Goal: Use online tool/utility: Utilize a website feature to perform a specific function

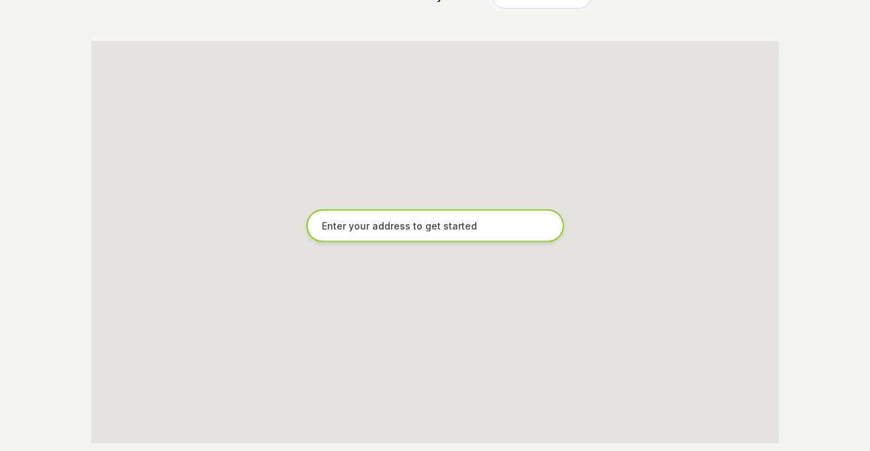
scroll to position [250, 0]
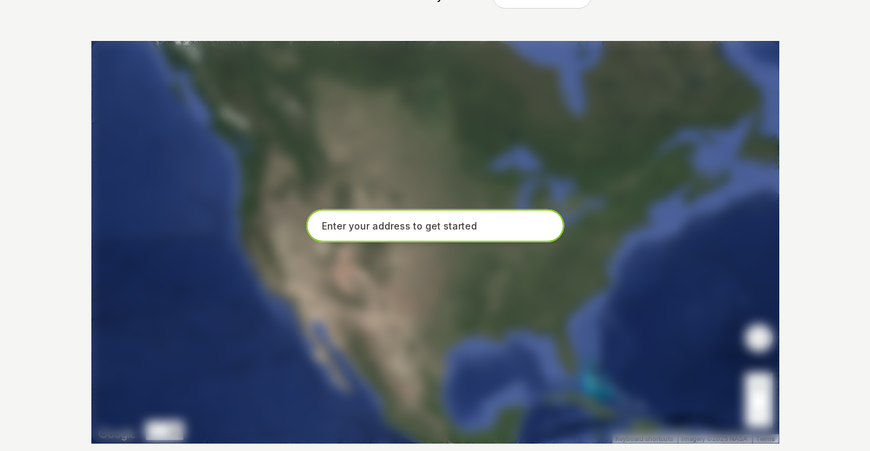
paste input "[STREET_ADDRESS]"
click at [456, 226] on input "[STREET_ADDRESS]" at bounding box center [435, 226] width 258 height 34
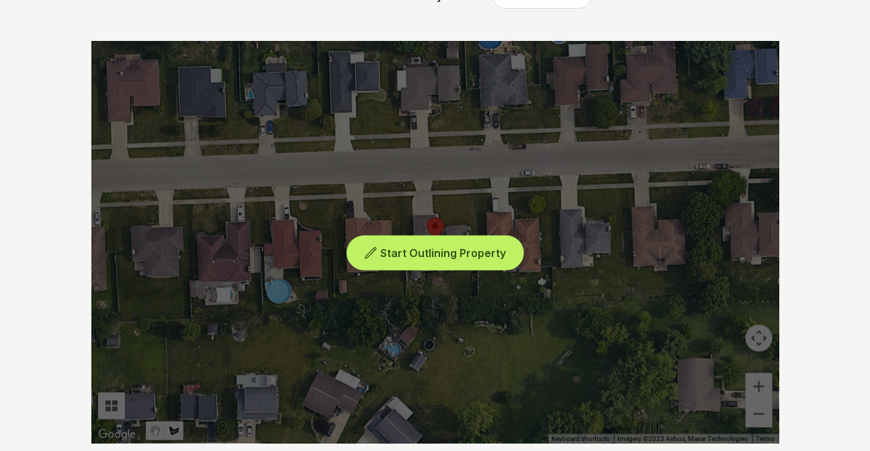
click at [448, 255] on span "Start Outlining Property" at bounding box center [443, 252] width 126 height 13
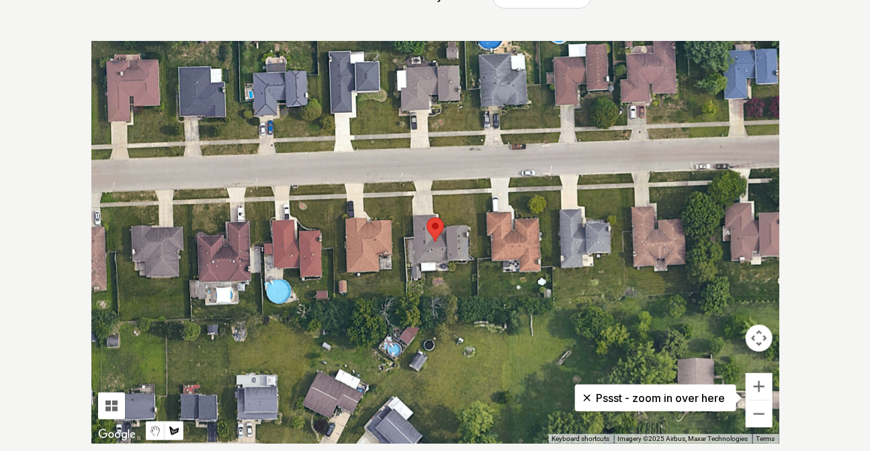
click at [410, 281] on div at bounding box center [435, 242] width 688 height 403
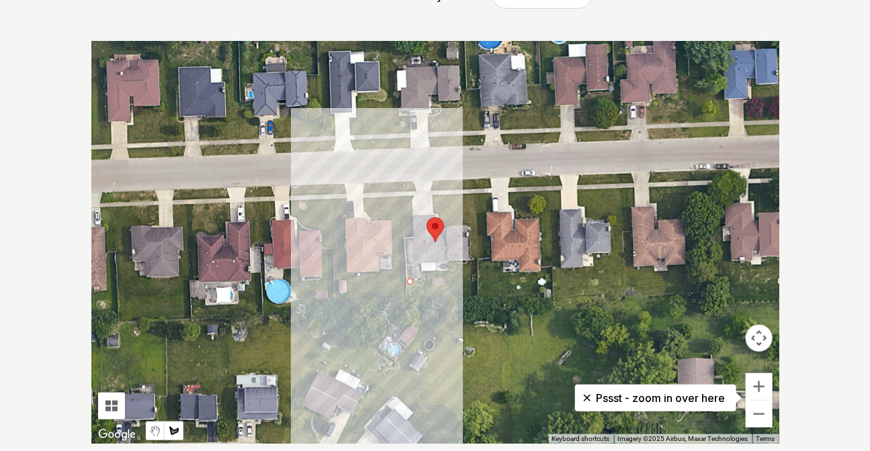
click at [430, 274] on div at bounding box center [435, 242] width 688 height 403
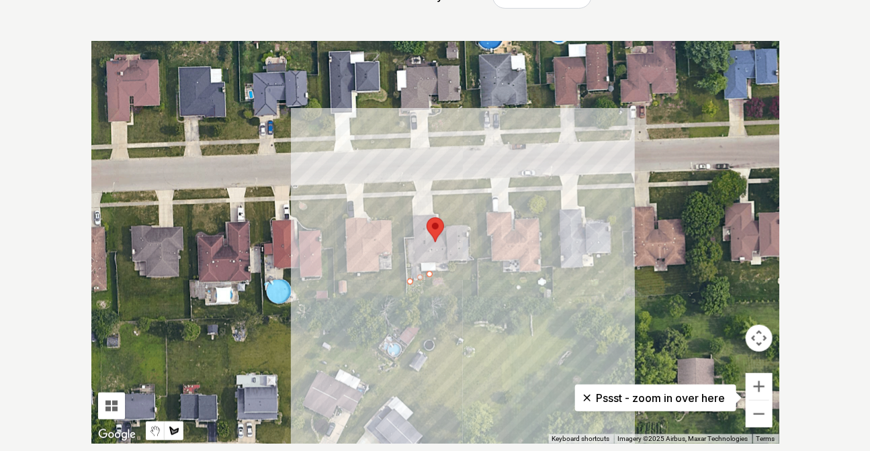
click at [454, 271] on div at bounding box center [435, 242] width 688 height 403
click at [470, 261] on div at bounding box center [435, 242] width 688 height 403
click at [469, 226] on div at bounding box center [435, 242] width 688 height 403
click at [440, 220] on div at bounding box center [435, 242] width 688 height 403
click at [431, 208] on div at bounding box center [435, 242] width 688 height 403
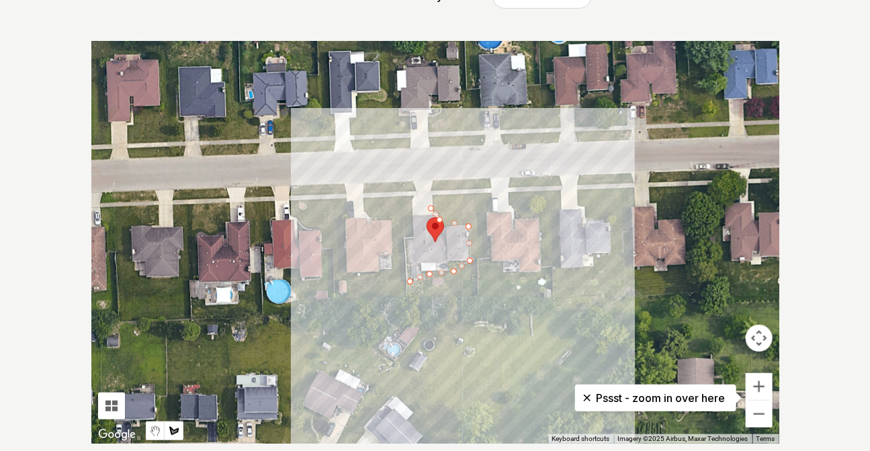
click at [432, 181] on div at bounding box center [435, 242] width 688 height 403
click at [473, 181] on div at bounding box center [435, 242] width 688 height 403
click at [477, 260] on div at bounding box center [435, 242] width 688 height 403
click at [476, 300] on div at bounding box center [435, 242] width 688 height 403
click at [408, 297] on div at bounding box center [435, 242] width 688 height 403
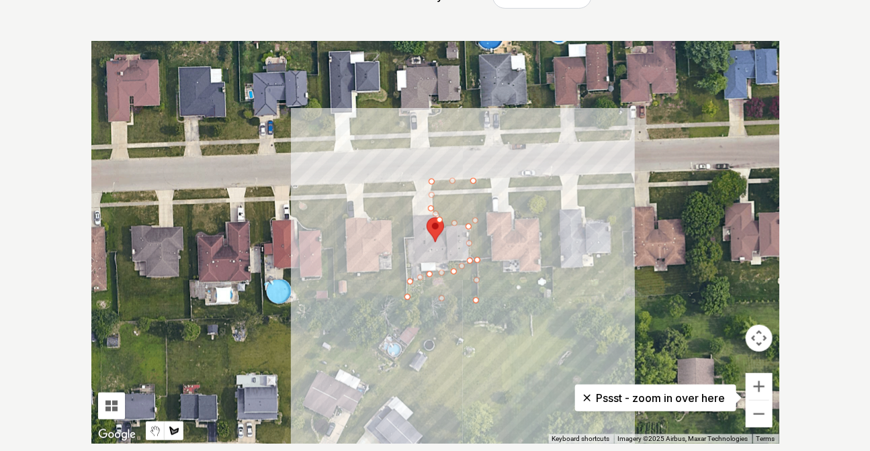
click at [409, 279] on div at bounding box center [435, 242] width 688 height 403
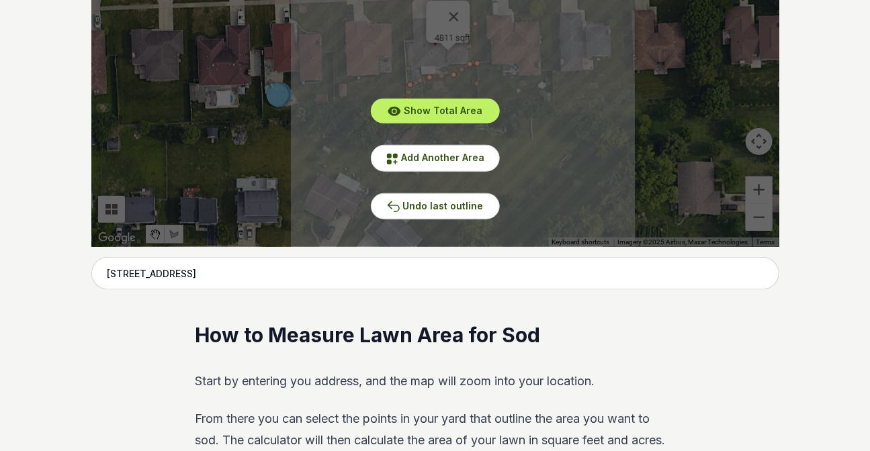
scroll to position [495, 0]
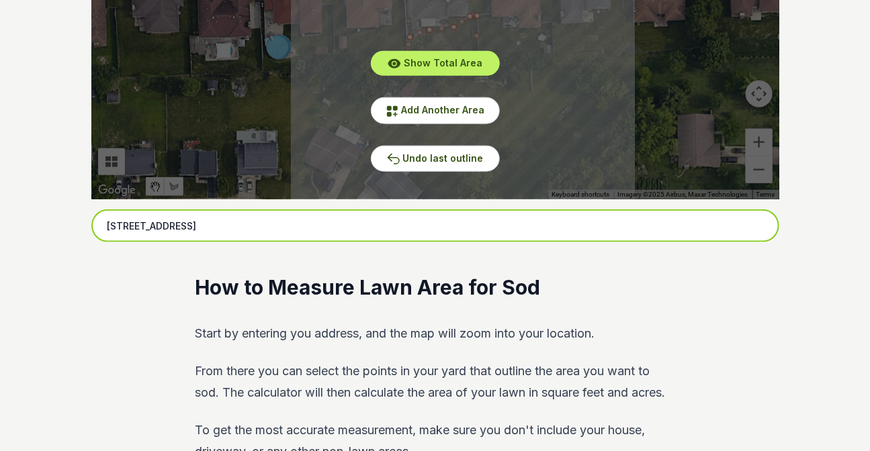
drag, startPoint x: 314, startPoint y: 230, endPoint x: 68, endPoint y: 236, distance: 246.5
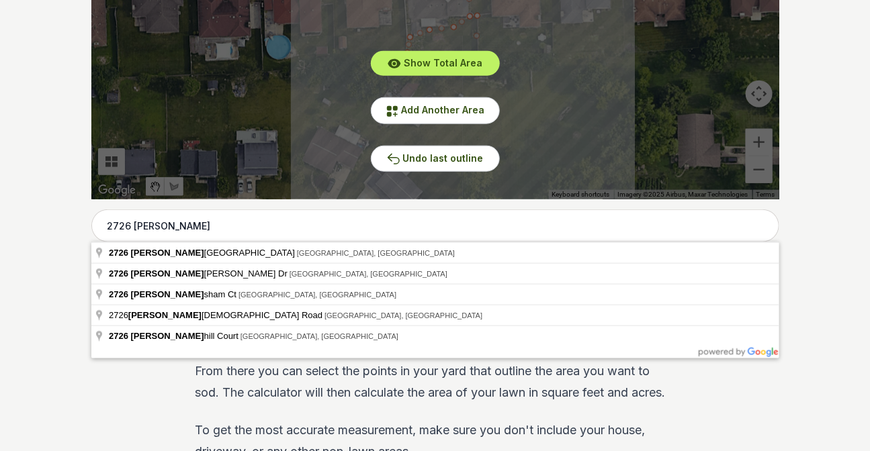
type input "[STREET_ADDRESS]"
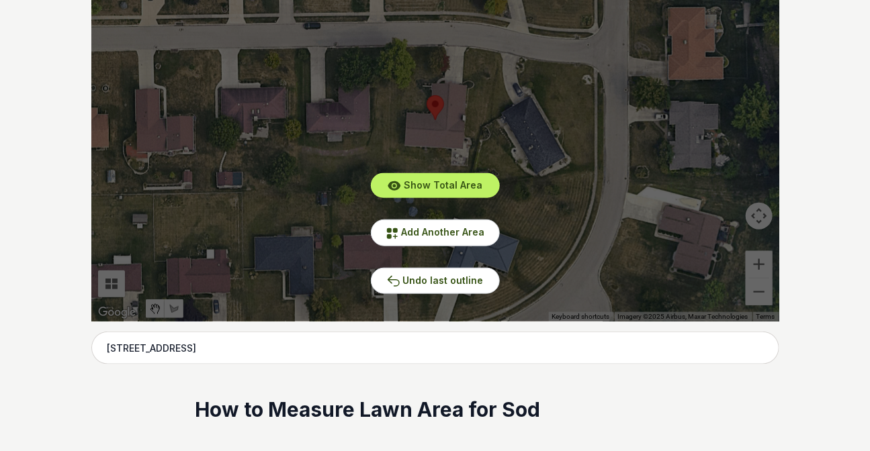
scroll to position [312, 0]
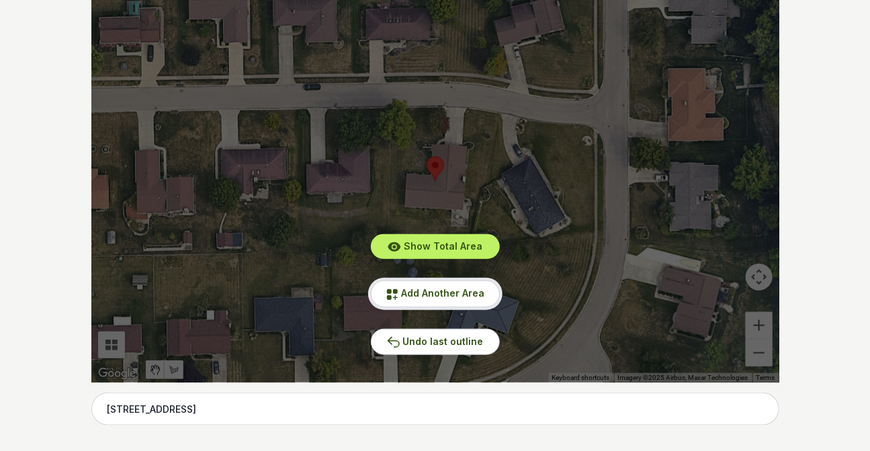
click at [461, 295] on span "Add Another Area" at bounding box center [443, 292] width 83 height 11
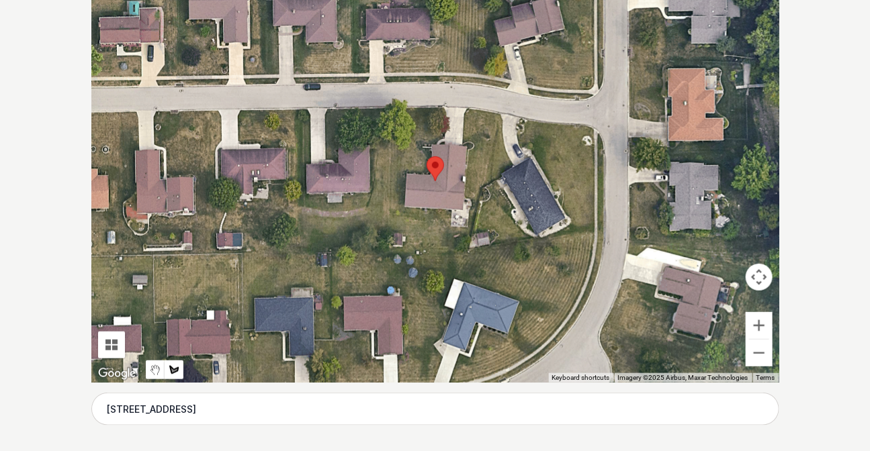
click at [391, 109] on div at bounding box center [435, 181] width 688 height 403
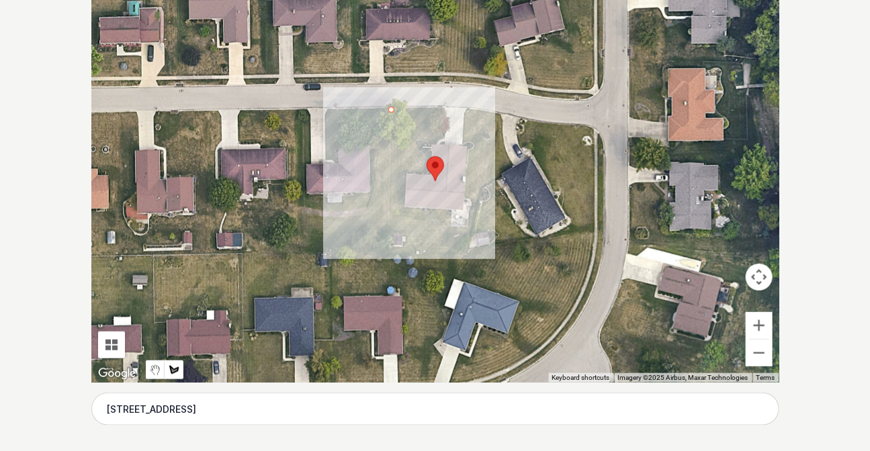
click at [391, 235] on div at bounding box center [435, 181] width 688 height 403
click at [403, 235] on div at bounding box center [435, 181] width 688 height 403
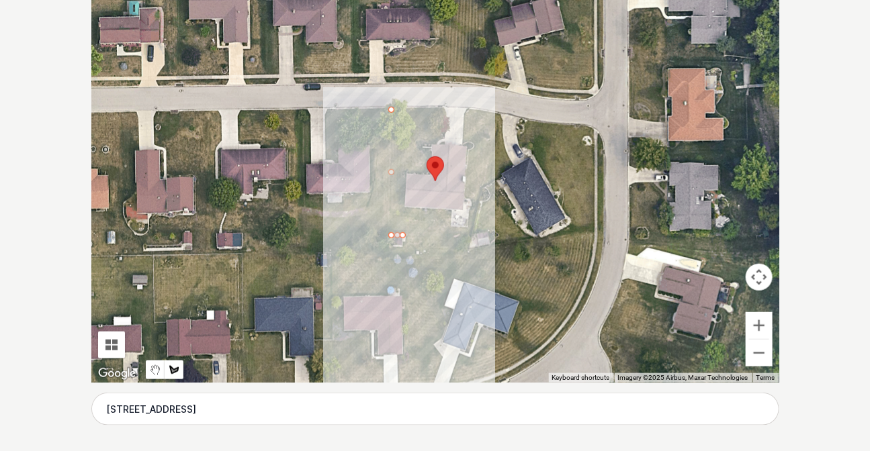
click at [404, 249] on div at bounding box center [435, 181] width 688 height 403
click at [465, 243] on div at bounding box center [435, 181] width 688 height 403
click at [481, 188] on div at bounding box center [435, 181] width 688 height 403
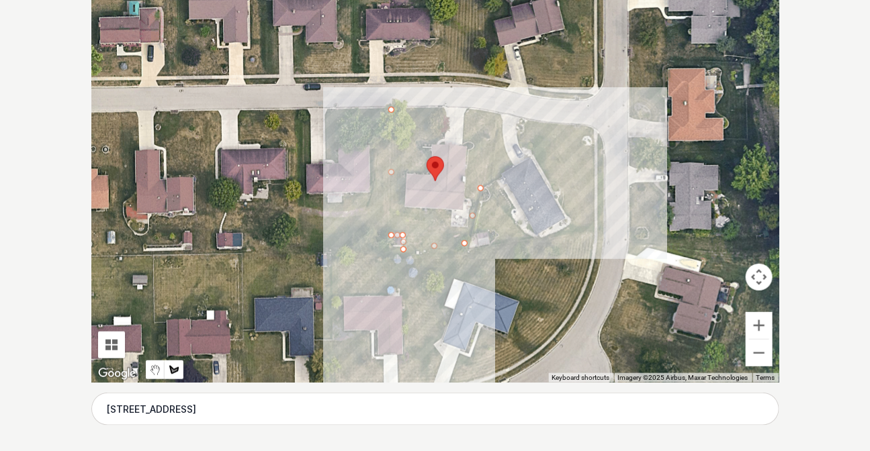
click at [493, 113] on div at bounding box center [435, 181] width 688 height 403
click at [467, 109] on div at bounding box center [435, 181] width 688 height 403
click at [463, 142] on div at bounding box center [435, 181] width 688 height 403
click at [475, 147] on div at bounding box center [435, 181] width 688 height 403
click at [467, 200] on div at bounding box center [435, 181] width 688 height 403
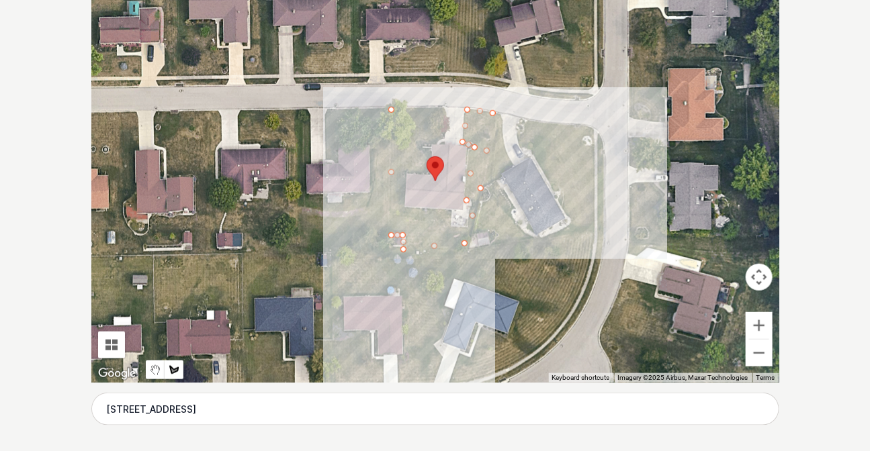
click at [464, 229] on div at bounding box center [435, 181] width 688 height 403
click at [449, 227] on div at bounding box center [435, 181] width 688 height 403
click at [449, 212] on div at bounding box center [435, 181] width 688 height 403
click at [402, 206] on div at bounding box center [435, 181] width 688 height 403
click at [405, 167] on div at bounding box center [435, 181] width 688 height 403
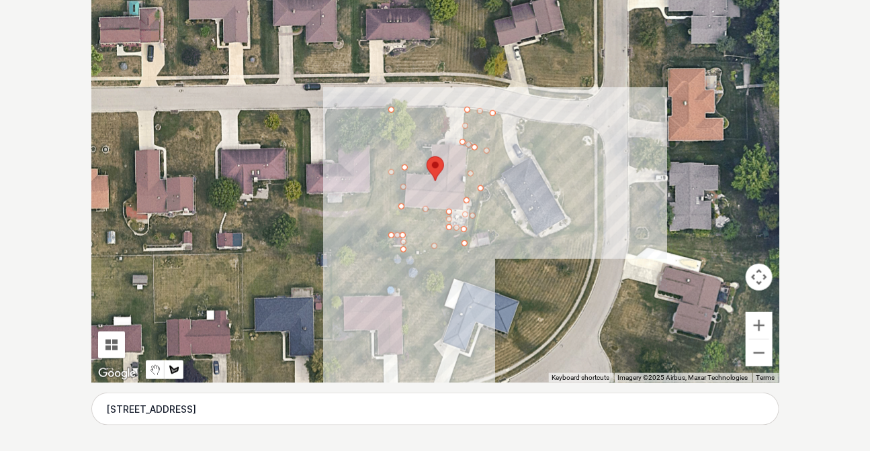
click at [425, 167] on div at bounding box center [435, 181] width 688 height 403
click at [424, 152] on div at bounding box center [435, 181] width 688 height 403
click at [418, 138] on div at bounding box center [435, 181] width 688 height 403
click at [443, 134] on div at bounding box center [435, 181] width 688 height 403
click at [441, 109] on div at bounding box center [435, 181] width 688 height 403
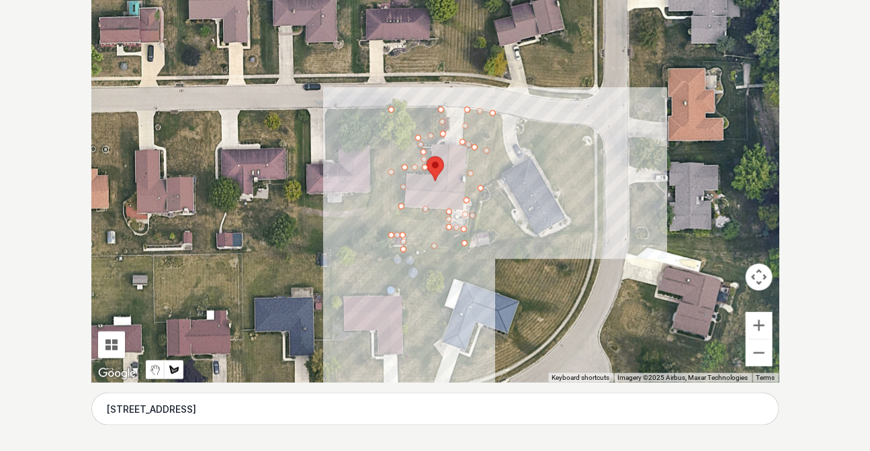
click at [391, 109] on div at bounding box center [435, 181] width 688 height 403
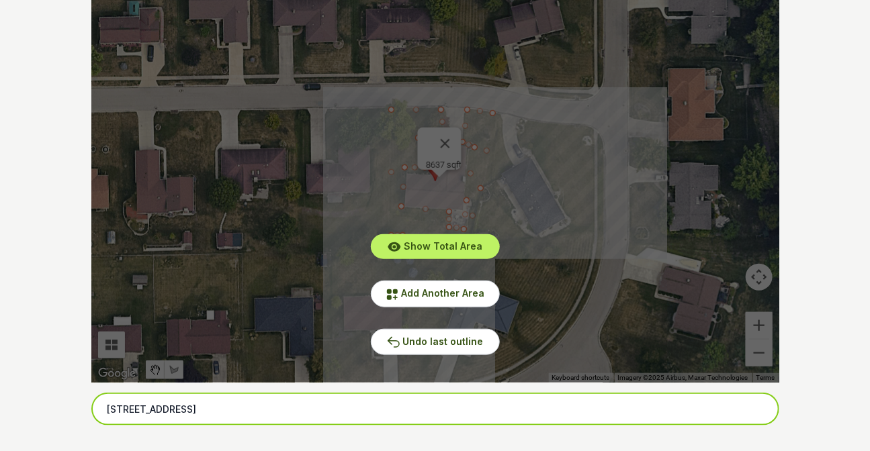
drag, startPoint x: 291, startPoint y: 405, endPoint x: 88, endPoint y: 411, distance: 202.9
click at [96, 412] on input "[STREET_ADDRESS]" at bounding box center [435, 410] width 688 height 34
drag, startPoint x: 187, startPoint y: 403, endPoint x: -30, endPoint y: 373, distance: 219.6
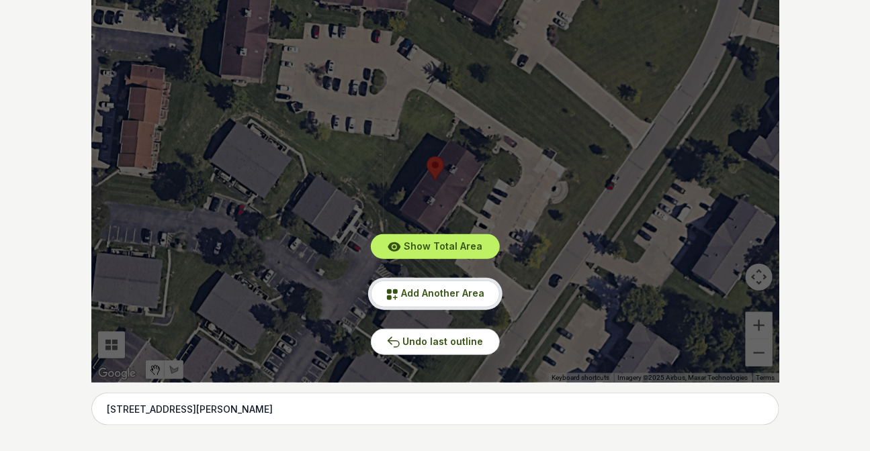
click at [426, 297] on span "Add Another Area" at bounding box center [443, 292] width 83 height 11
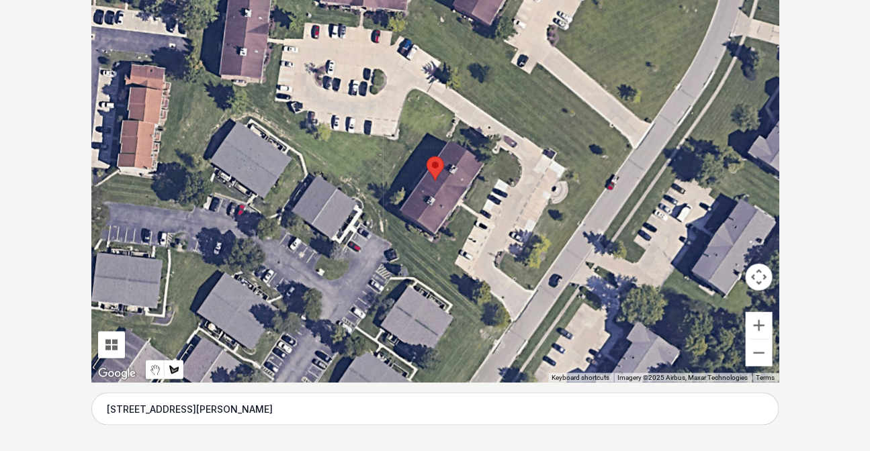
scroll to position [250, 0]
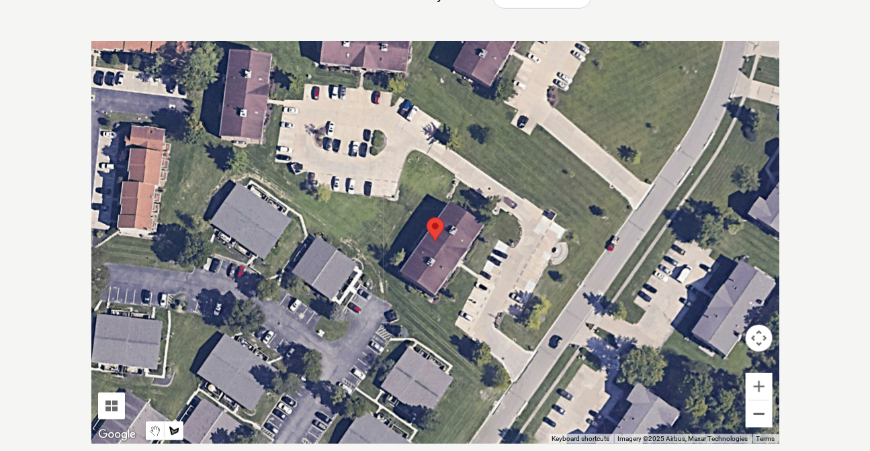
click at [760, 419] on button "Zoom out" at bounding box center [758, 414] width 27 height 27
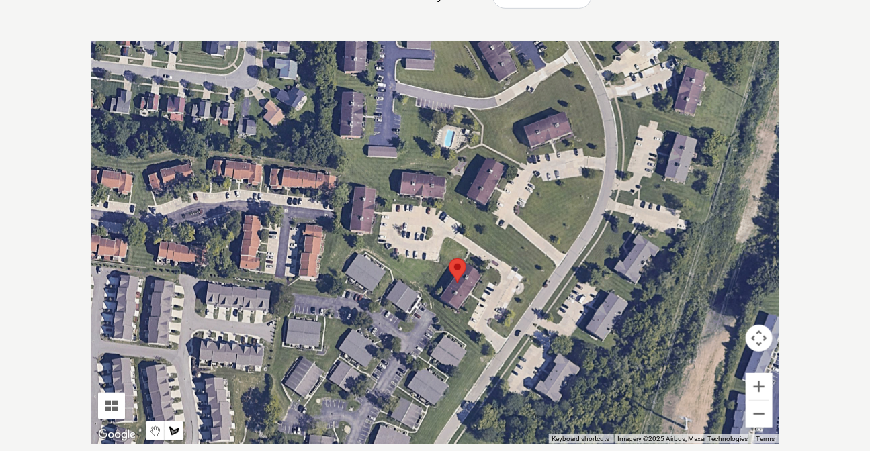
drag, startPoint x: 448, startPoint y: 162, endPoint x: 470, endPoint y: 204, distance: 47.8
click at [470, 204] on div at bounding box center [435, 242] width 688 height 403
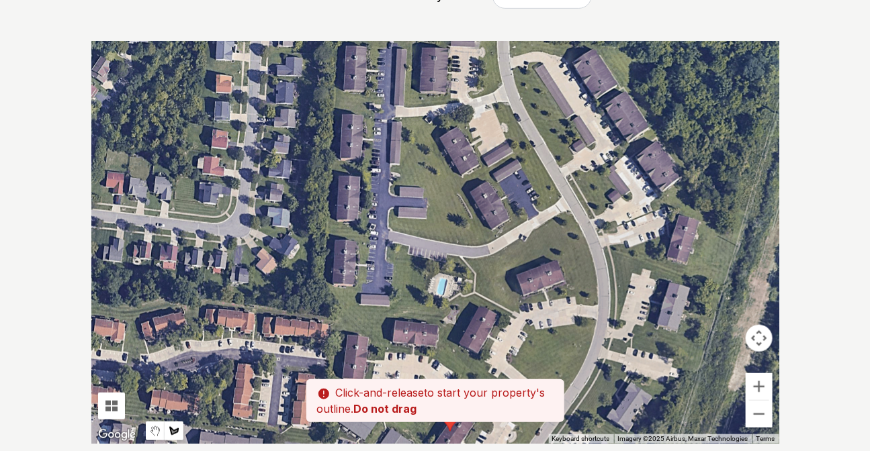
drag, startPoint x: 428, startPoint y: 175, endPoint x: 424, endPoint y: 330, distance: 155.8
click at [424, 330] on div at bounding box center [435, 242] width 688 height 403
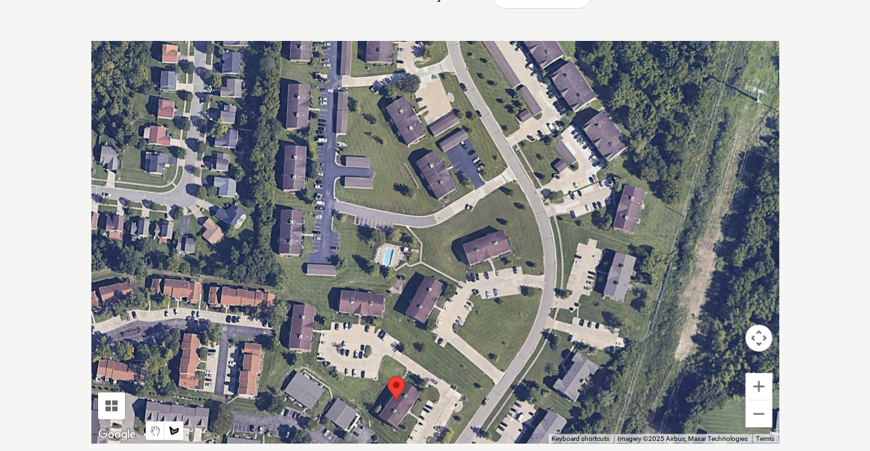
drag, startPoint x: 407, startPoint y: 161, endPoint x: 353, endPoint y: 134, distance: 60.4
click at [353, 134] on div at bounding box center [435, 242] width 688 height 403
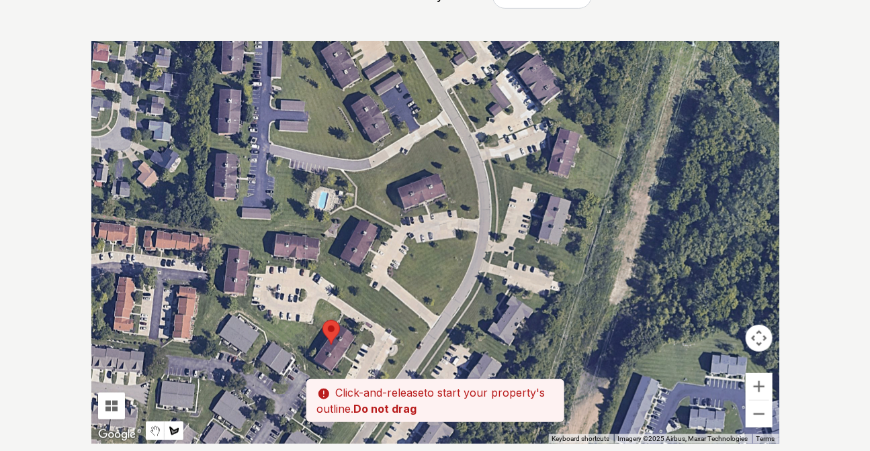
drag, startPoint x: 489, startPoint y: 175, endPoint x: 422, endPoint y: 124, distance: 83.8
click at [422, 124] on div at bounding box center [435, 242] width 688 height 403
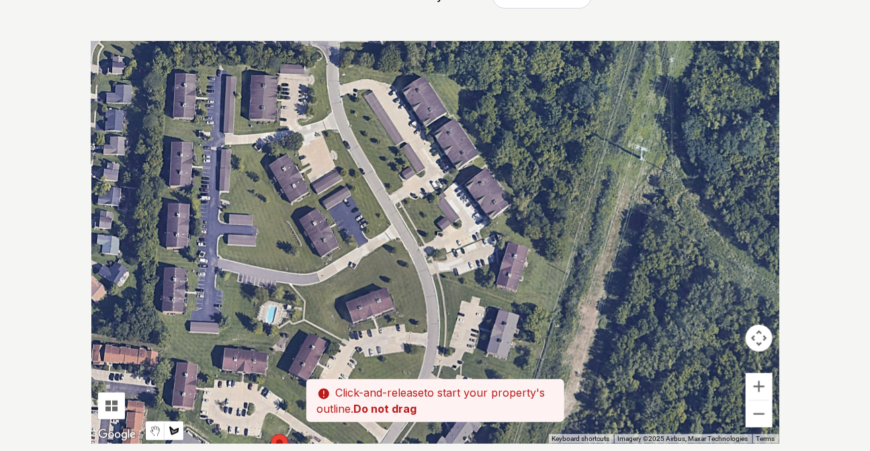
drag, startPoint x: 491, startPoint y: 162, endPoint x: 437, endPoint y: 281, distance: 130.4
click at [437, 281] on div at bounding box center [435, 242] width 688 height 403
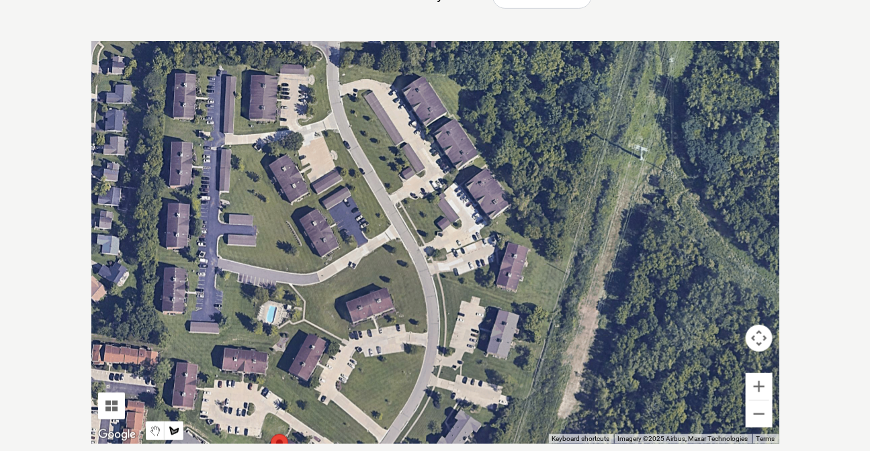
click at [434, 275] on div at bounding box center [435, 242] width 688 height 403
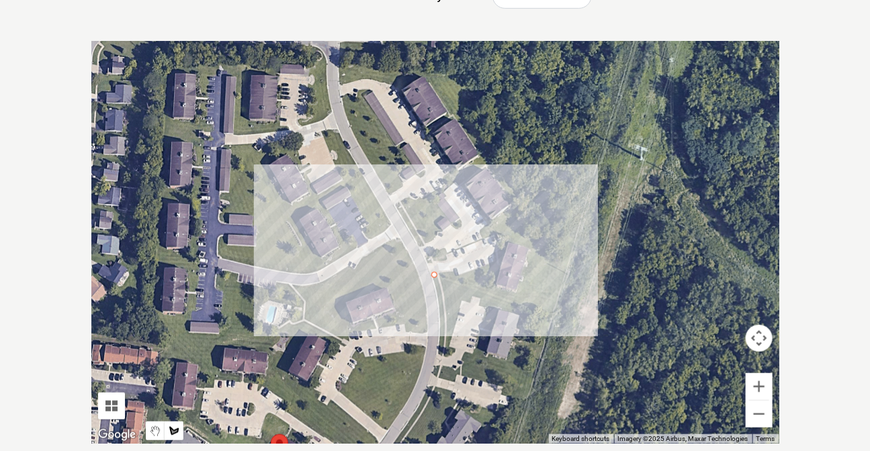
click at [497, 293] on div at bounding box center [435, 242] width 688 height 403
click at [551, 307] on div at bounding box center [435, 242] width 688 height 403
click at [563, 260] on div at bounding box center [435, 242] width 688 height 403
click at [536, 248] on div at bounding box center [435, 242] width 688 height 403
click at [523, 222] on div at bounding box center [435, 242] width 688 height 403
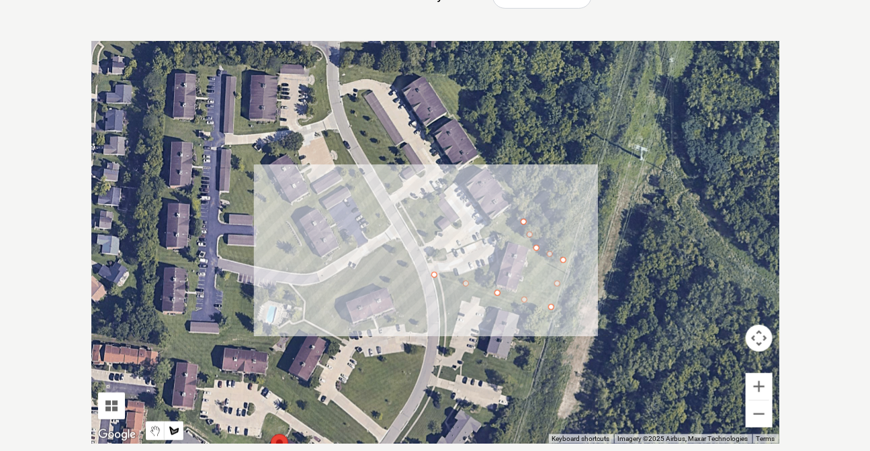
click at [513, 194] on div at bounding box center [435, 242] width 688 height 403
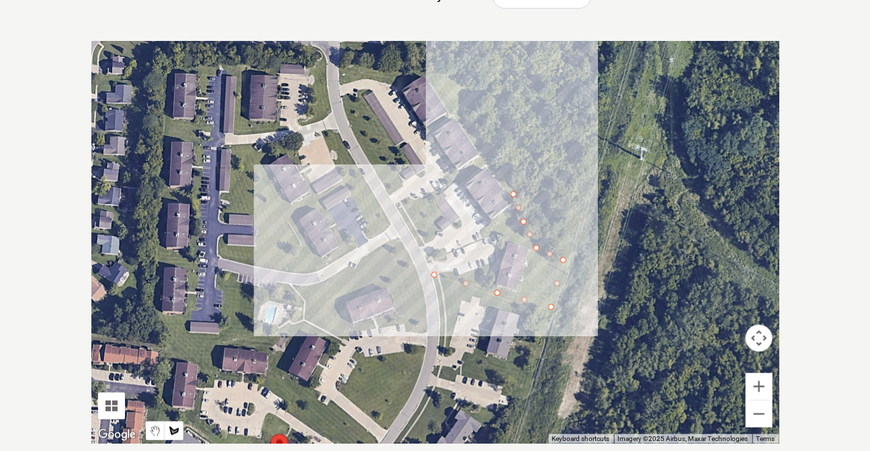
click at [504, 172] on div at bounding box center [435, 242] width 688 height 403
click at [483, 143] on div at bounding box center [435, 242] width 688 height 403
click at [468, 118] on div at bounding box center [435, 242] width 688 height 403
click at [462, 86] on div at bounding box center [435, 242] width 688 height 403
click at [449, 72] on div at bounding box center [435, 242] width 688 height 403
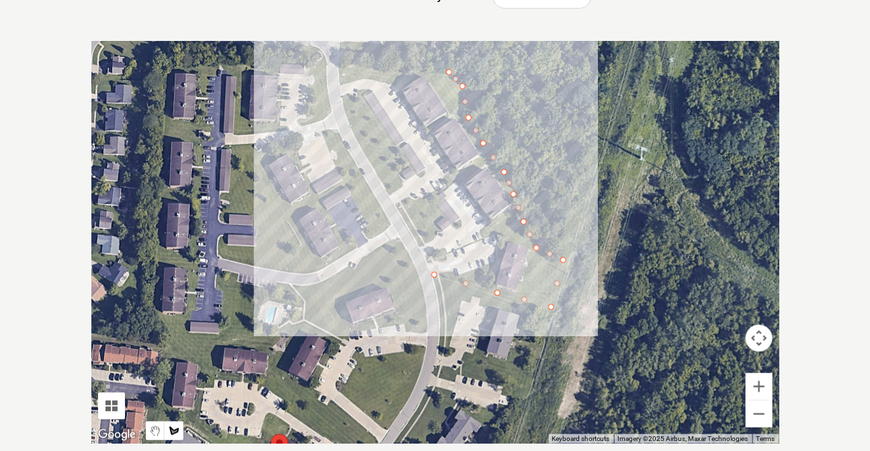
click at [412, 71] on div at bounding box center [435, 242] width 688 height 403
click at [339, 67] on div at bounding box center [435, 242] width 688 height 403
click at [340, 82] on div at bounding box center [435, 242] width 688 height 403
click at [362, 76] on div at bounding box center [435, 242] width 688 height 403
click at [390, 83] on div at bounding box center [435, 242] width 688 height 403
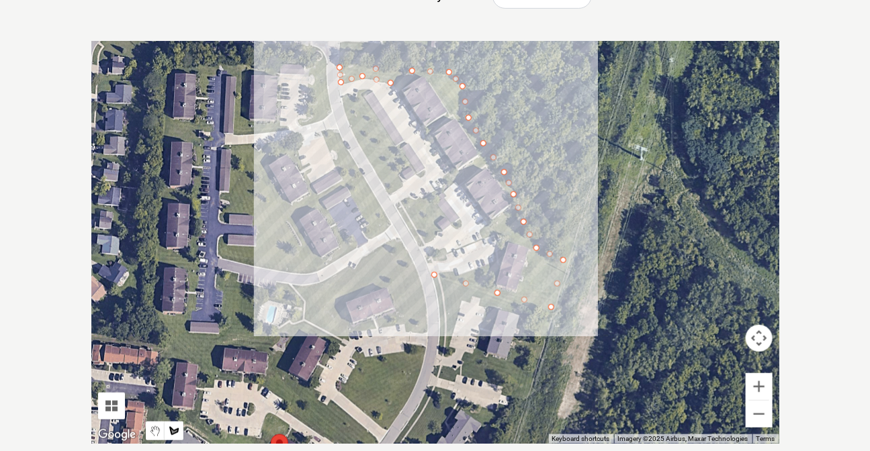
click at [406, 85] on div at bounding box center [435, 242] width 688 height 403
click at [426, 78] on div at bounding box center [435, 242] width 688 height 403
click at [448, 105] on div at bounding box center [435, 242] width 688 height 403
click at [478, 156] on div at bounding box center [435, 242] width 688 height 403
click at [452, 172] on div at bounding box center [435, 242] width 688 height 403
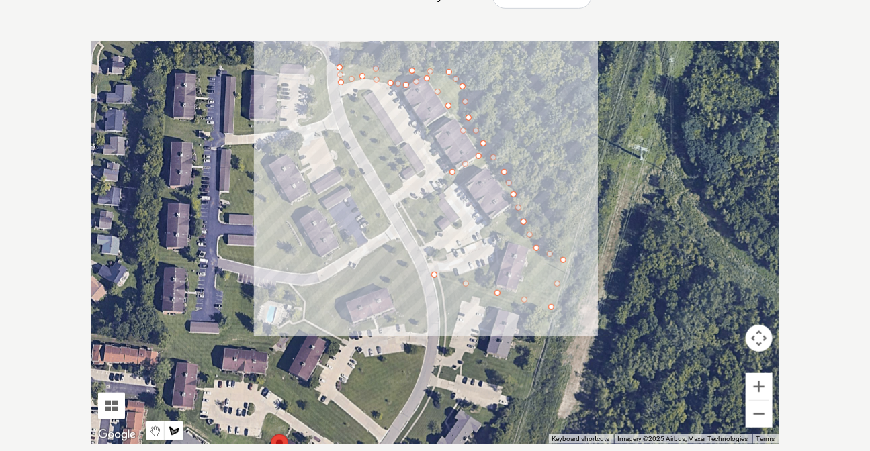
click at [438, 189] on div at bounding box center [435, 242] width 688 height 403
click at [395, 206] on div at bounding box center [435, 242] width 688 height 403
click at [418, 244] on div at bounding box center [435, 242] width 688 height 403
click at [439, 230] on div at bounding box center [435, 242] width 688 height 403
click at [436, 199] on div at bounding box center [435, 242] width 688 height 403
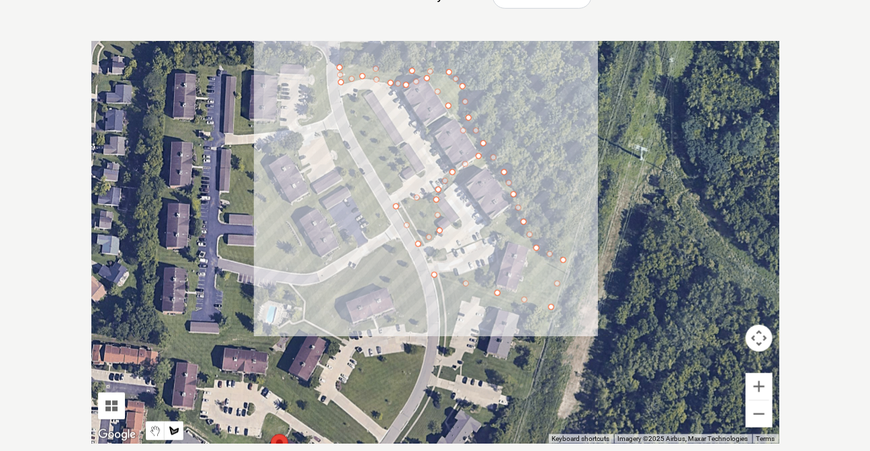
click at [453, 180] on div at bounding box center [435, 242] width 688 height 403
click at [486, 162] on div at bounding box center [435, 242] width 688 height 403
click at [502, 183] on div at bounding box center [435, 242] width 688 height 403
click at [511, 203] on div at bounding box center [435, 242] width 688 height 403
click at [481, 230] on div at bounding box center [435, 242] width 688 height 403
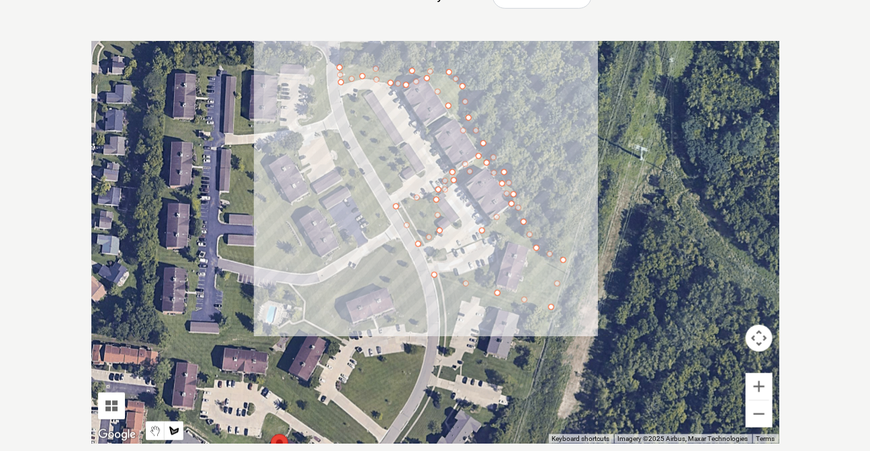
click at [507, 238] on div at bounding box center [435, 242] width 688 height 403
click at [530, 251] on div at bounding box center [435, 242] width 688 height 403
click at [515, 292] on div at bounding box center [435, 242] width 688 height 403
click at [496, 283] on div at bounding box center [435, 242] width 688 height 403
click at [496, 262] on div at bounding box center [435, 242] width 688 height 403
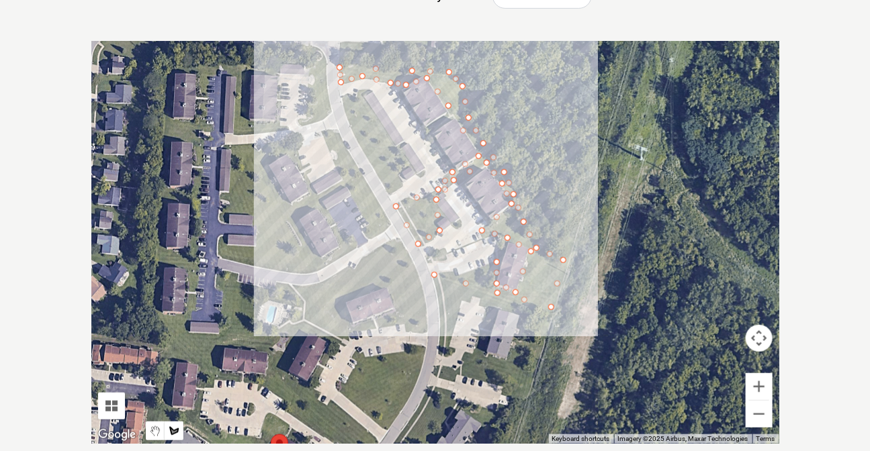
click at [463, 275] on div at bounding box center [435, 242] width 688 height 403
click at [436, 275] on div at bounding box center [435, 242] width 688 height 403
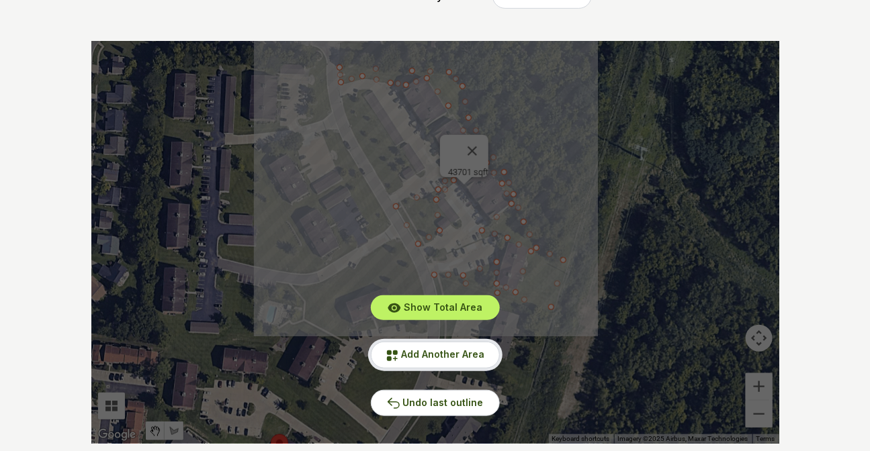
click at [434, 353] on span "Add Another Area" at bounding box center [443, 353] width 83 height 11
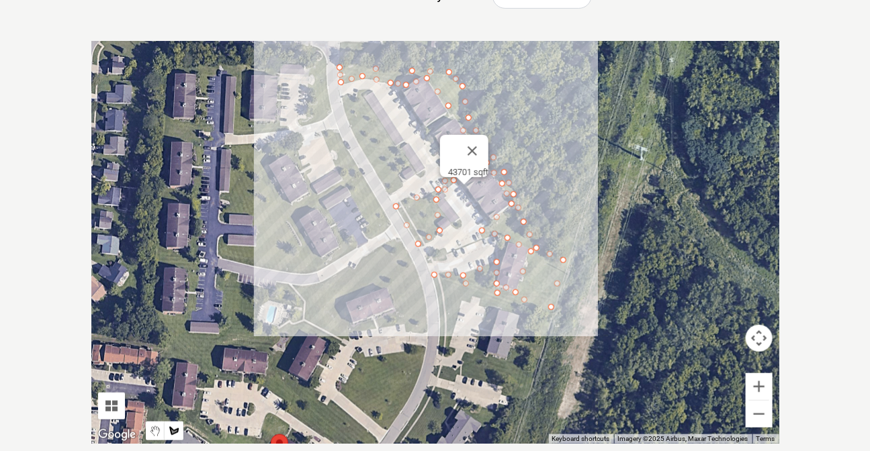
click at [387, 191] on div at bounding box center [435, 242] width 688 height 403
click at [403, 184] on div at bounding box center [435, 242] width 688 height 403
click at [397, 168] on div at bounding box center [435, 242] width 688 height 403
click at [408, 163] on div at bounding box center [435, 242] width 688 height 403
click at [359, 90] on div at bounding box center [435, 242] width 688 height 403
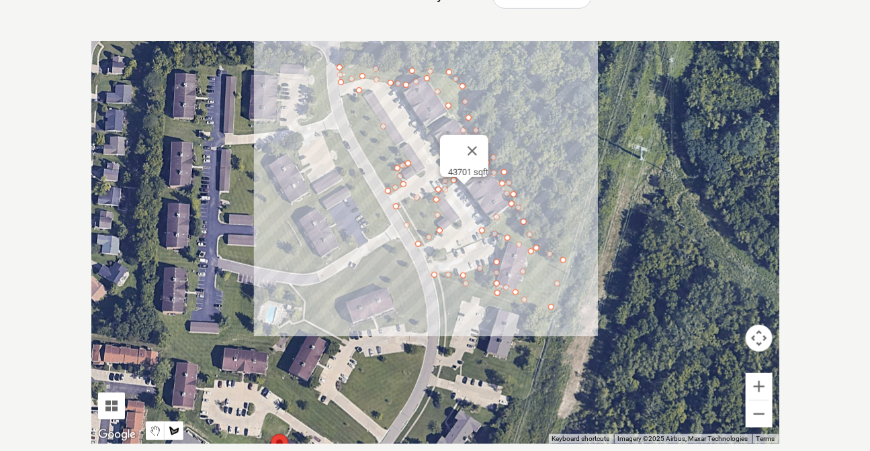
click at [342, 99] on div at bounding box center [435, 242] width 688 height 403
click at [353, 132] on div at bounding box center [435, 242] width 688 height 403
click at [374, 167] on div at bounding box center [435, 242] width 688 height 403
click at [385, 185] on div at bounding box center [435, 242] width 688 height 403
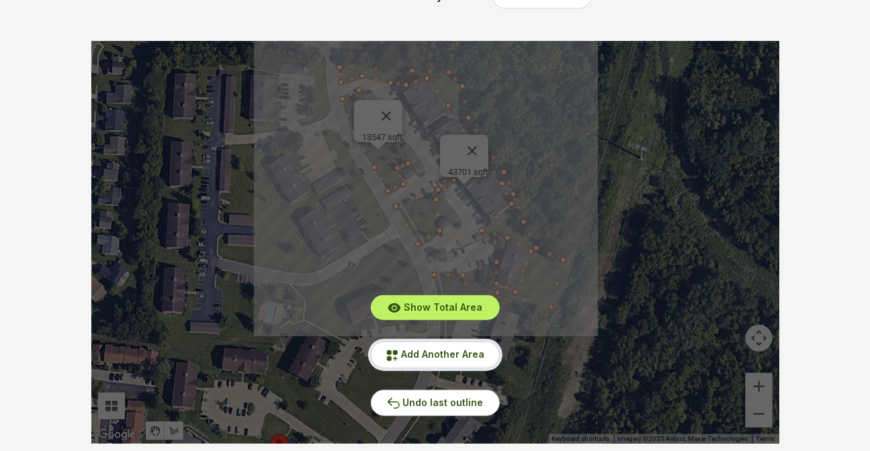
click at [443, 360] on button "Add Another Area" at bounding box center [435, 355] width 129 height 26
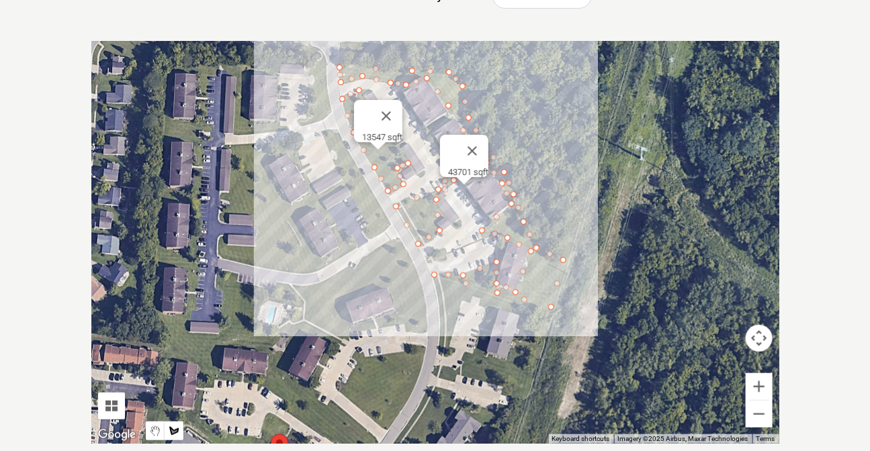
click at [322, 132] on div at bounding box center [435, 242] width 688 height 403
click at [338, 131] on div at bounding box center [435, 242] width 688 height 403
click at [359, 171] on div at bounding box center [435, 242] width 688 height 403
click at [389, 224] on div at bounding box center [435, 242] width 688 height 403
click at [369, 238] on div at bounding box center [435, 242] width 688 height 403
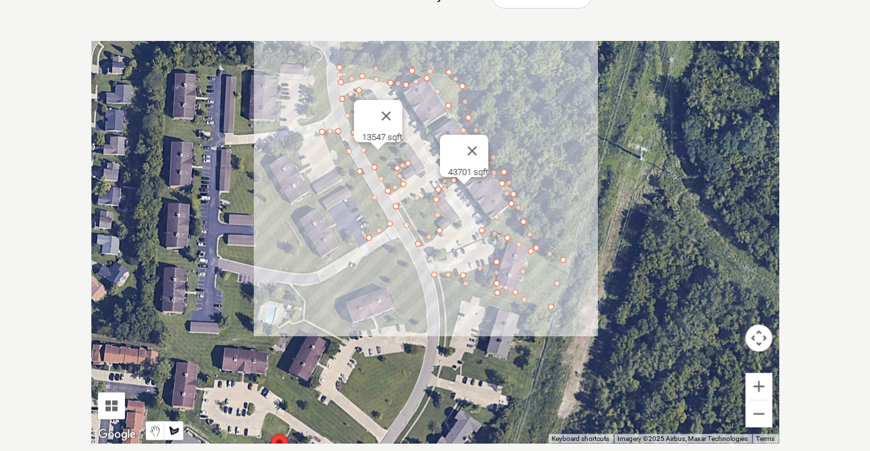
click at [363, 217] on div at bounding box center [435, 242] width 688 height 403
click at [344, 186] on div at bounding box center [435, 242] width 688 height 403
click at [320, 202] on div at bounding box center [435, 242] width 688 height 403
click at [299, 219] on div at bounding box center [435, 242] width 688 height 403
click at [323, 261] on div at bounding box center [435, 242] width 688 height 403
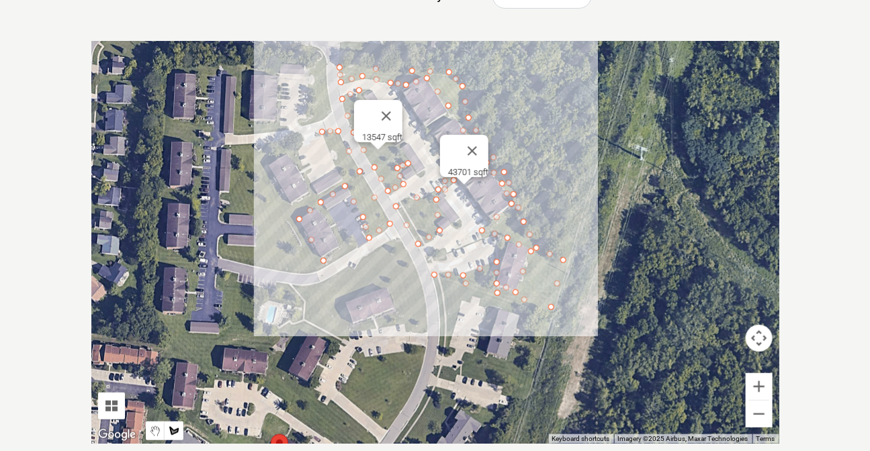
click at [339, 244] on div at bounding box center [435, 242] width 688 height 403
click at [322, 210] on div at bounding box center [435, 242] width 688 height 403
click at [347, 240] on div at bounding box center [435, 242] width 688 height 403
click at [358, 248] on div at bounding box center [435, 242] width 688 height 403
click at [332, 261] on div at bounding box center [435, 242] width 688 height 403
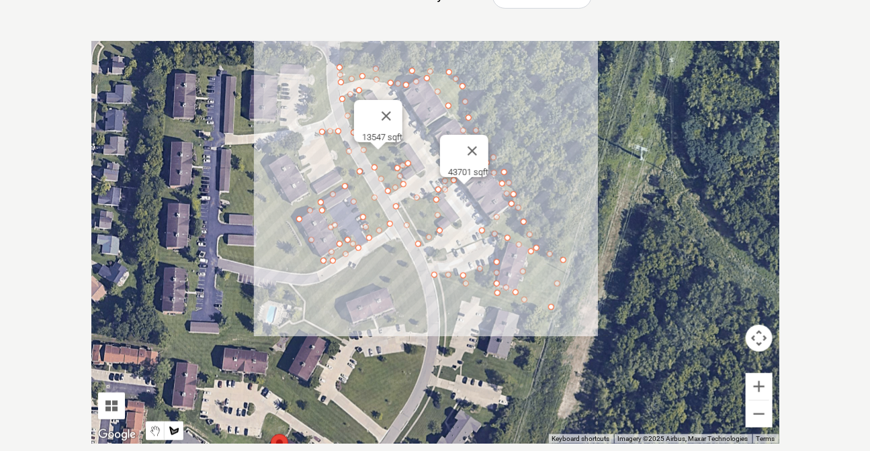
click at [316, 269] on div at bounding box center [435, 242] width 688 height 403
click at [282, 272] on div at bounding box center [435, 242] width 688 height 403
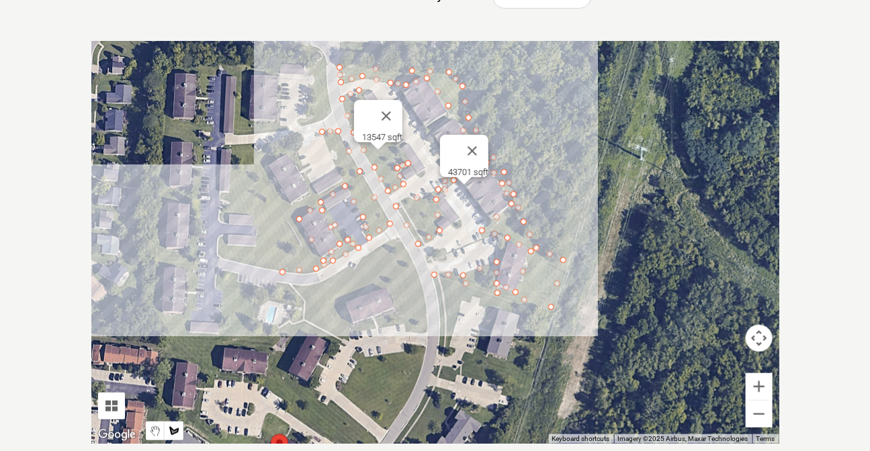
click at [218, 256] on div at bounding box center [435, 242] width 688 height 403
click at [219, 238] on div at bounding box center [435, 242] width 688 height 403
click at [259, 248] on div at bounding box center [435, 242] width 688 height 403
click at [252, 214] on div at bounding box center [435, 242] width 688 height 403
click at [222, 212] on div at bounding box center [435, 242] width 688 height 403
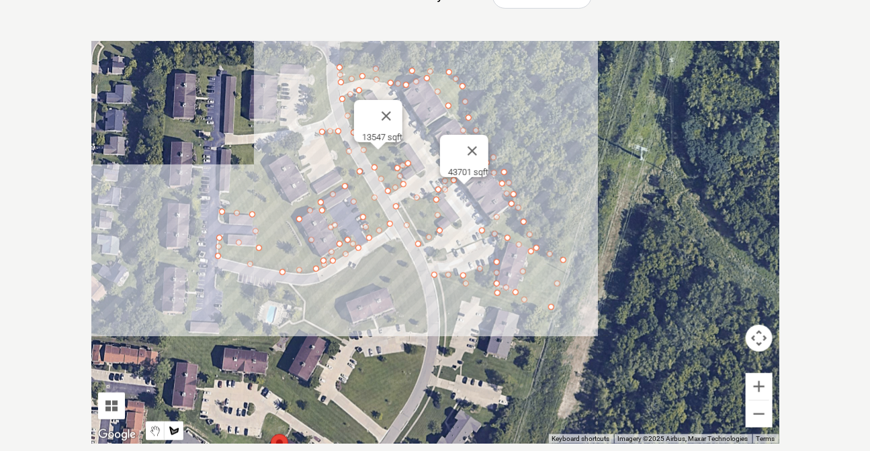
click at [230, 191] on div at bounding box center [435, 242] width 688 height 403
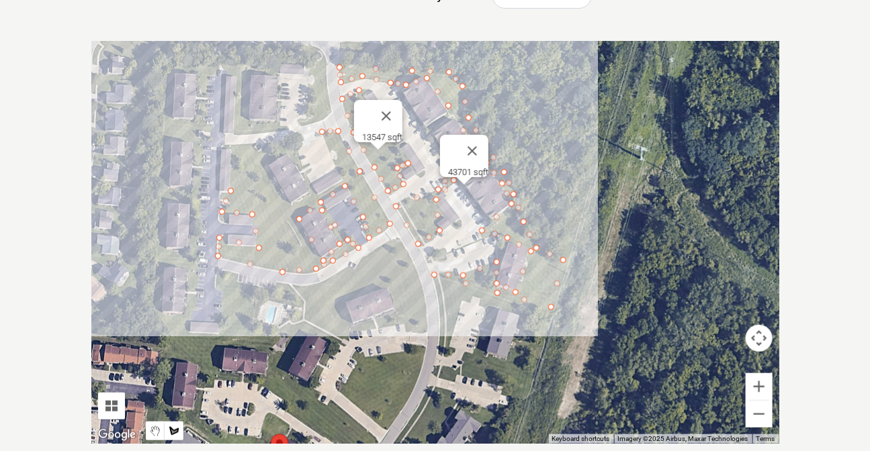
click at [232, 147] on div at bounding box center [435, 242] width 688 height 403
click at [294, 140] on div at bounding box center [435, 242] width 688 height 403
click at [301, 169] on div at bounding box center [435, 242] width 688 height 403
click at [285, 153] on div at bounding box center [435, 242] width 688 height 403
click at [262, 165] on div at bounding box center [435, 242] width 688 height 403
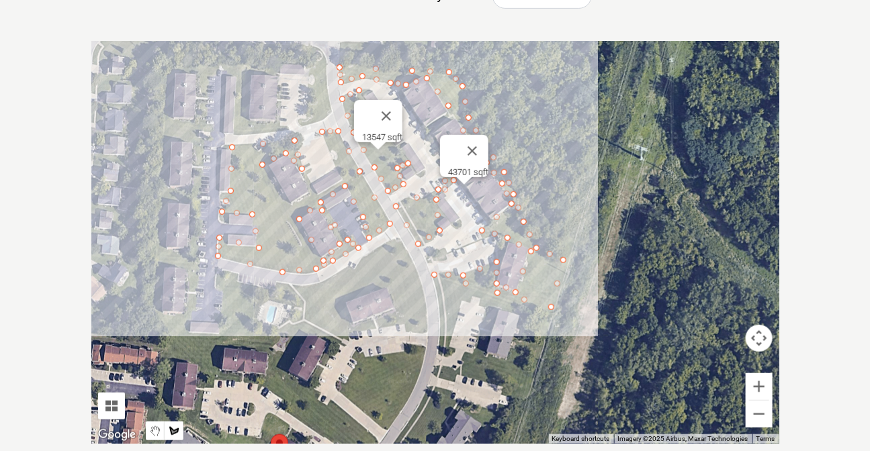
click at [290, 205] on div at bounding box center [435, 242] width 688 height 403
click at [309, 193] on div at bounding box center [435, 242] width 688 height 403
click at [342, 180] on div at bounding box center [435, 242] width 688 height 403
click at [321, 136] on div at bounding box center [435, 242] width 688 height 403
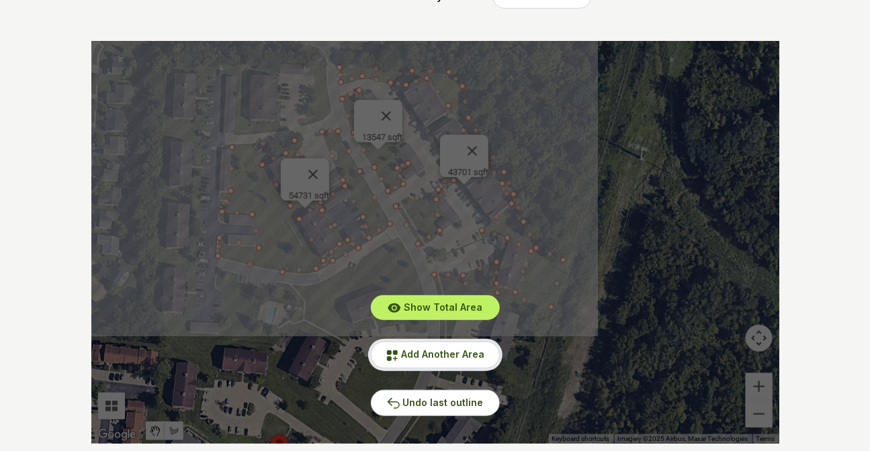
click at [424, 355] on span "Add Another Area" at bounding box center [443, 353] width 83 height 11
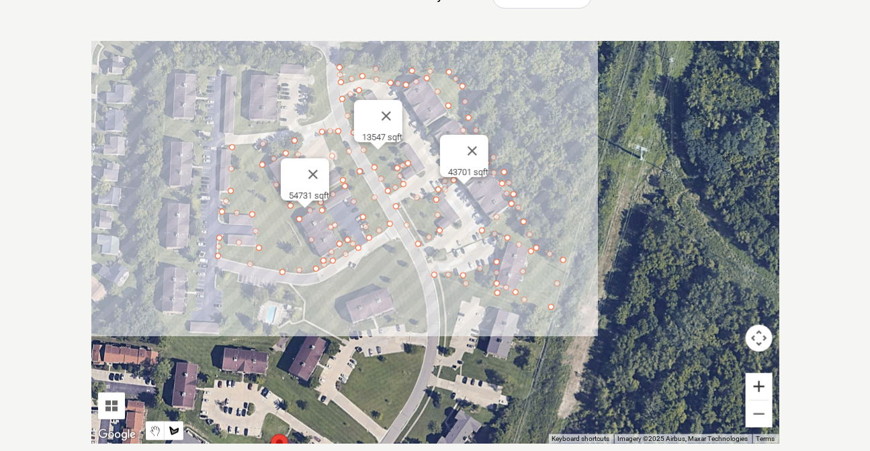
click at [750, 381] on button "Zoom in" at bounding box center [758, 386] width 27 height 27
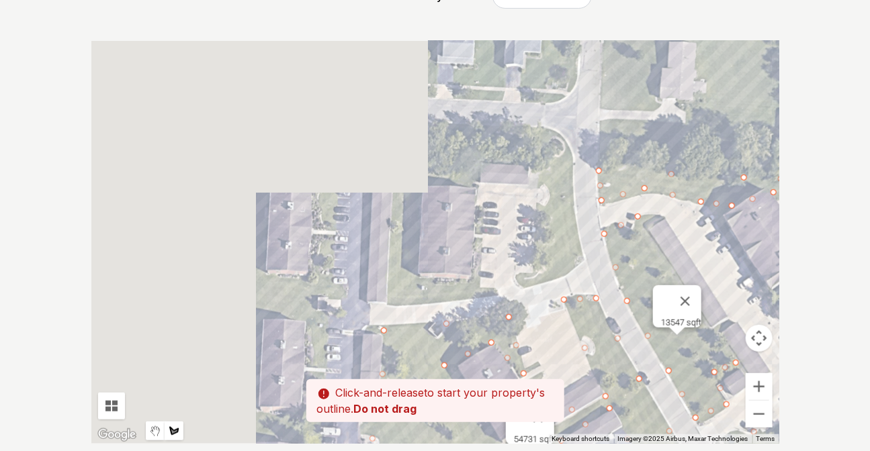
drag, startPoint x: 195, startPoint y: 78, endPoint x: 551, endPoint y: 357, distance: 452.4
click at [551, 357] on div at bounding box center [435, 242] width 688 height 403
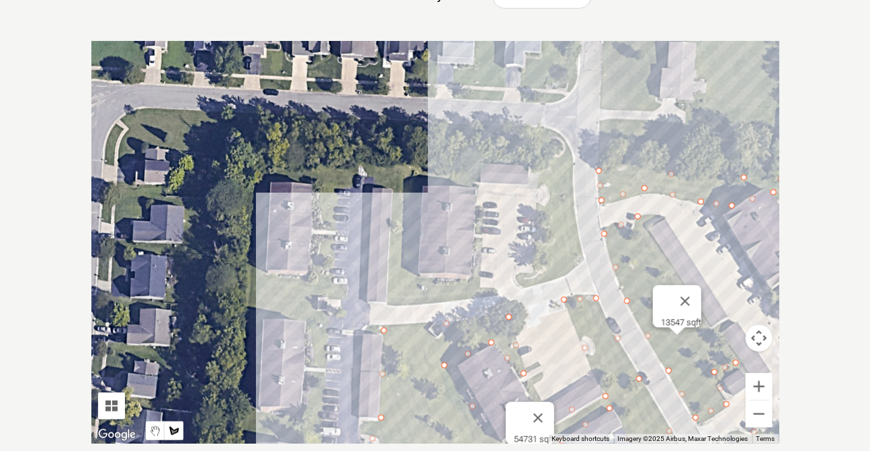
click at [475, 173] on div at bounding box center [435, 242] width 688 height 403
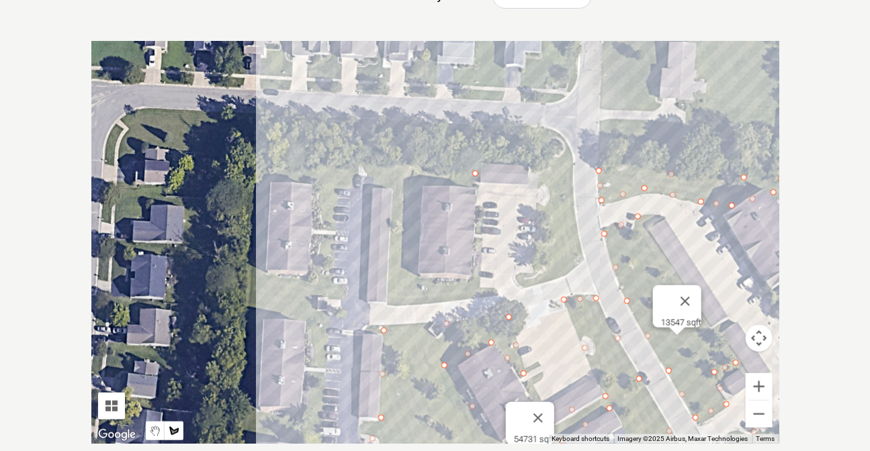
click at [356, 165] on div at bounding box center [435, 242] width 688 height 403
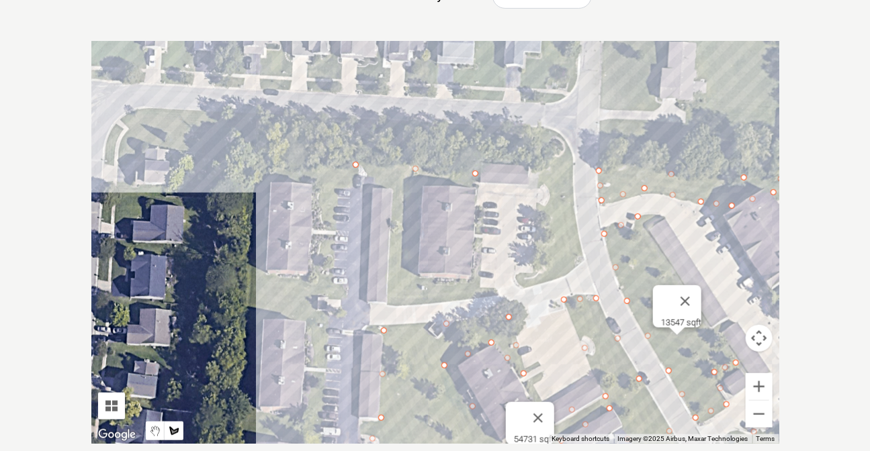
click at [259, 175] on div at bounding box center [435, 242] width 688 height 403
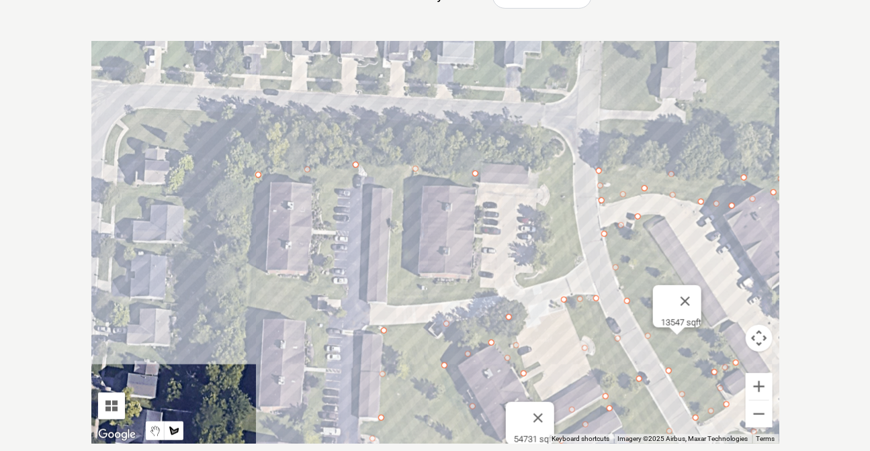
click at [244, 281] on div at bounding box center [435, 242] width 688 height 403
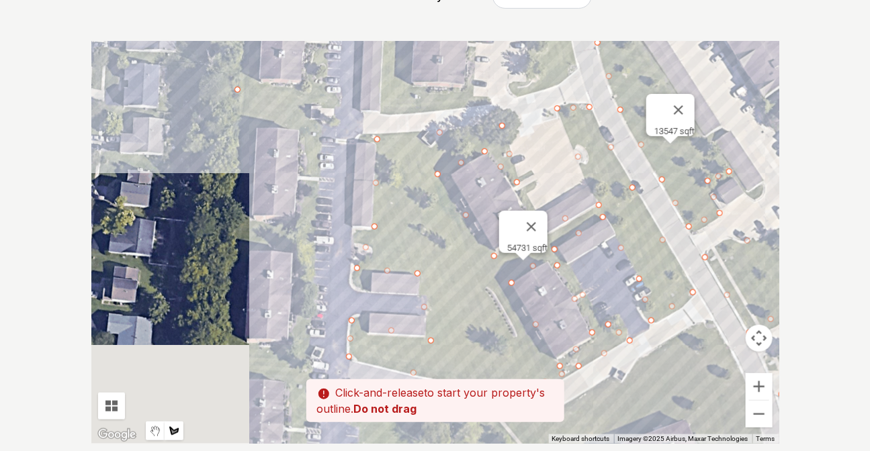
drag, startPoint x: 247, startPoint y: 344, endPoint x: 249, endPoint y: 106, distance: 237.7
click at [249, 106] on div at bounding box center [435, 242] width 688 height 403
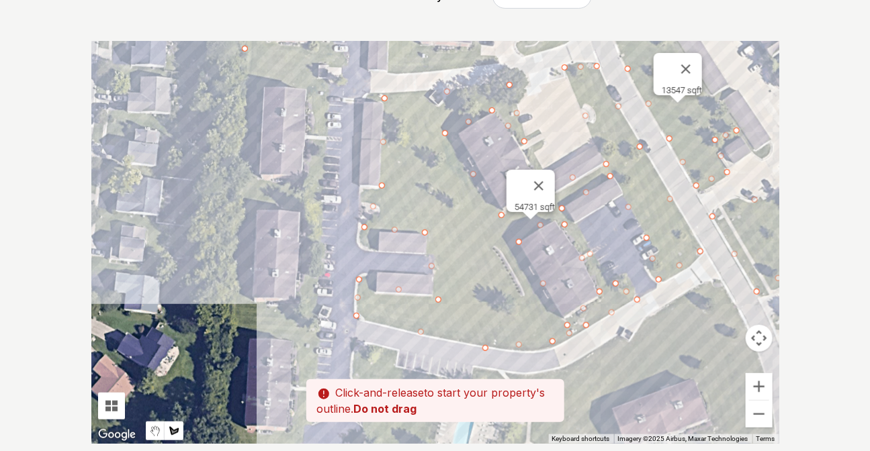
click at [242, 190] on div at bounding box center [435, 242] width 688 height 403
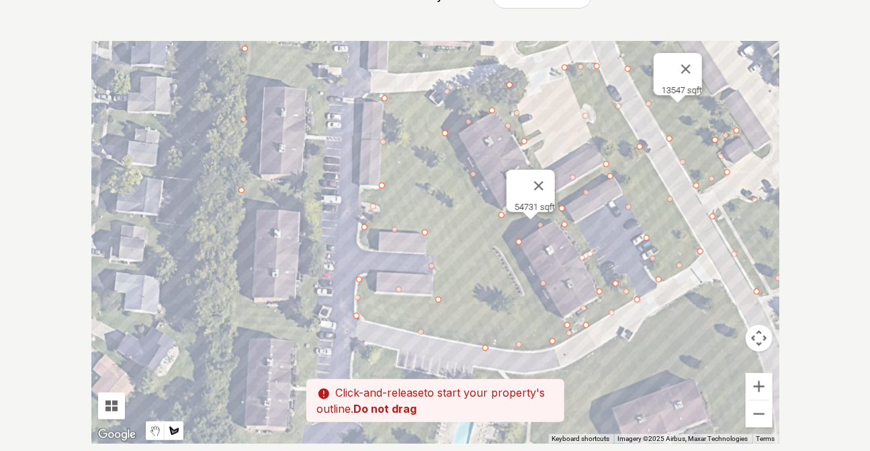
click at [234, 340] on div at bounding box center [435, 242] width 688 height 403
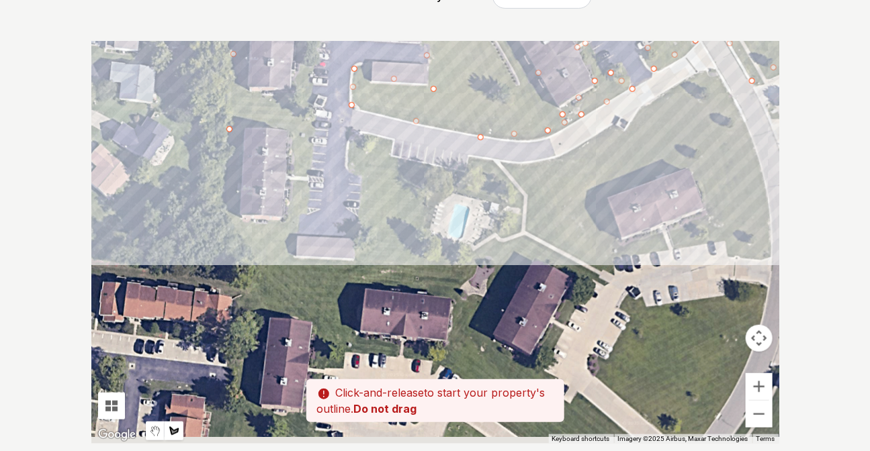
drag, startPoint x: 230, startPoint y: 379, endPoint x: 228, endPoint y: 105, distance: 274.0
click at [228, 105] on div at bounding box center [435, 242] width 688 height 403
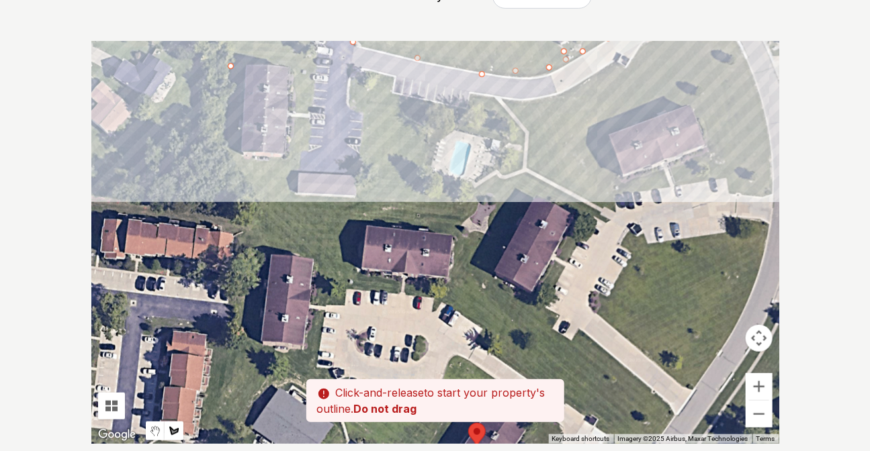
click at [228, 154] on div at bounding box center [435, 242] width 688 height 403
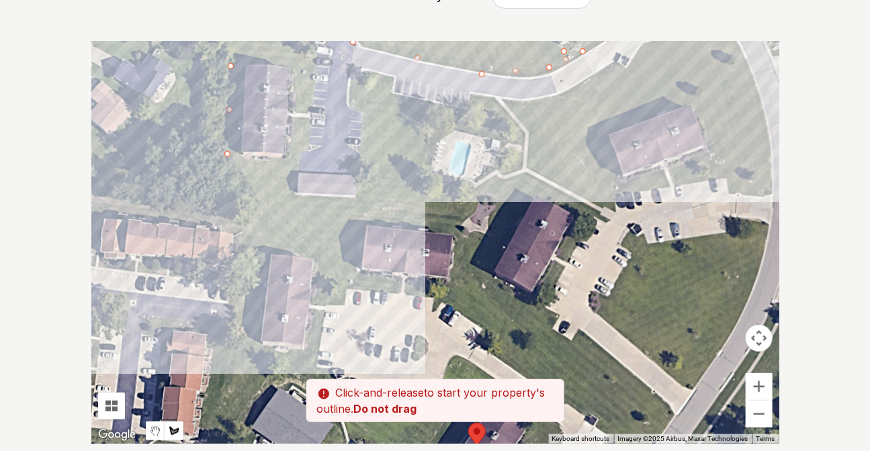
click at [256, 201] on div at bounding box center [435, 242] width 688 height 403
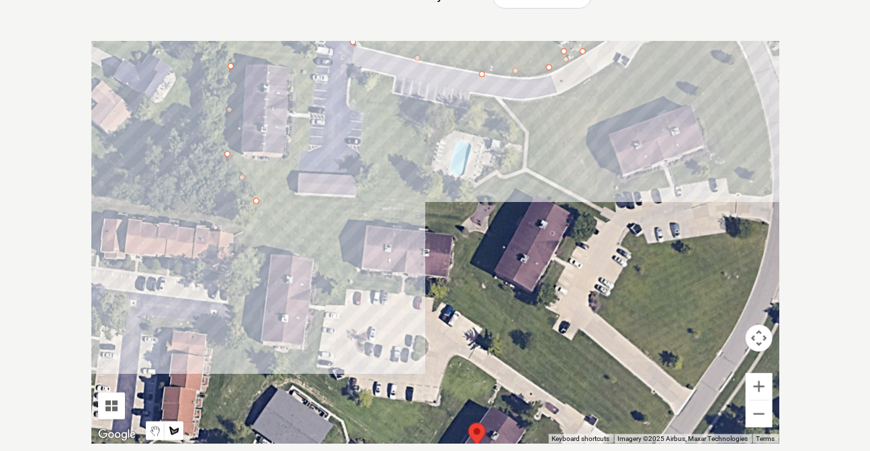
click at [258, 249] on div at bounding box center [435, 242] width 688 height 403
click at [248, 340] on div at bounding box center [435, 242] width 688 height 403
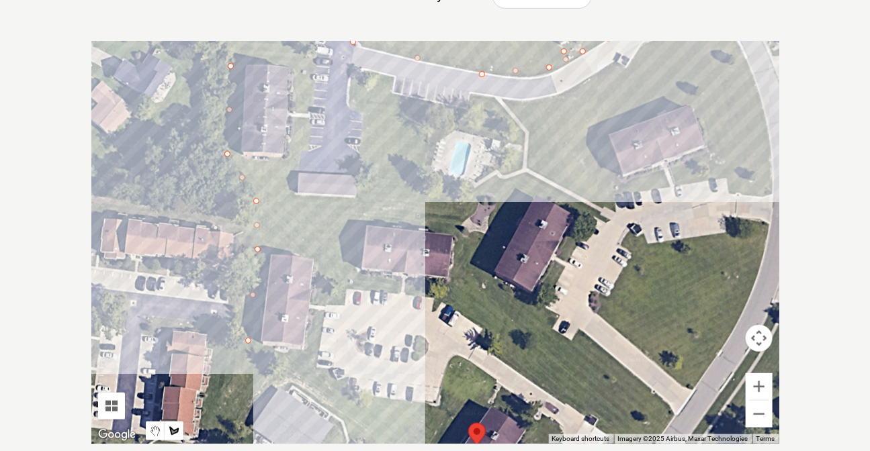
click at [315, 386] on div at bounding box center [435, 242] width 688 height 403
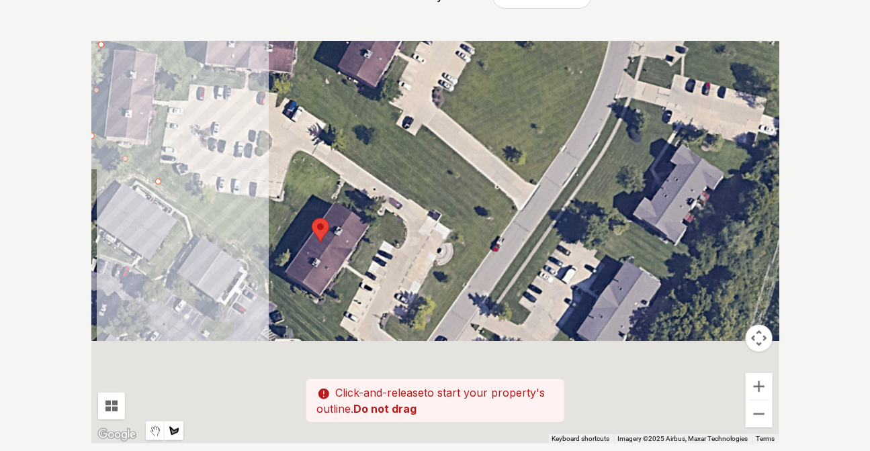
drag, startPoint x: 352, startPoint y: 401, endPoint x: 183, endPoint y: 181, distance: 277.3
click at [183, 181] on div at bounding box center [435, 242] width 688 height 403
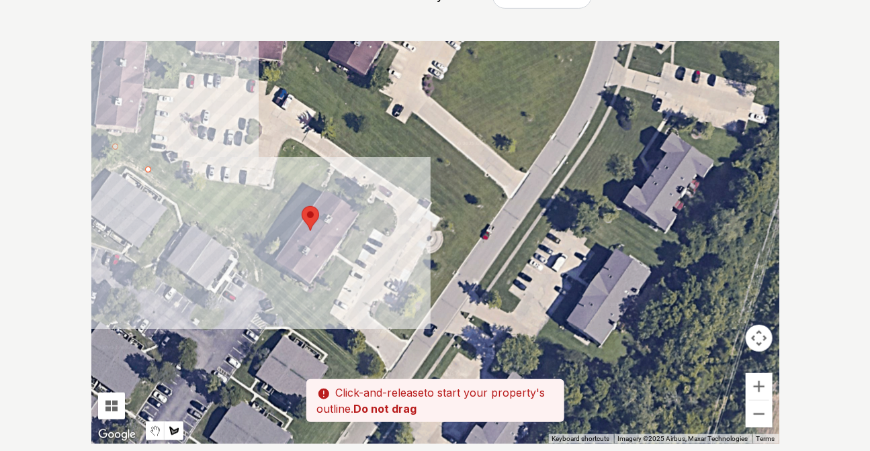
click at [266, 261] on div at bounding box center [435, 242] width 688 height 403
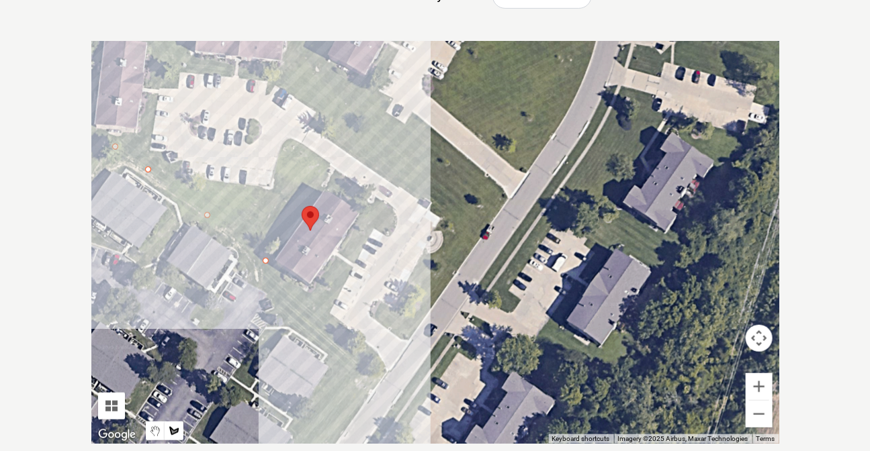
click at [387, 377] on div at bounding box center [435, 242] width 688 height 403
click at [373, 344] on div at bounding box center [435, 242] width 688 height 403
click at [332, 312] on div at bounding box center [435, 242] width 688 height 403
click at [372, 225] on div at bounding box center [435, 242] width 688 height 403
click at [389, 234] on div at bounding box center [435, 242] width 688 height 403
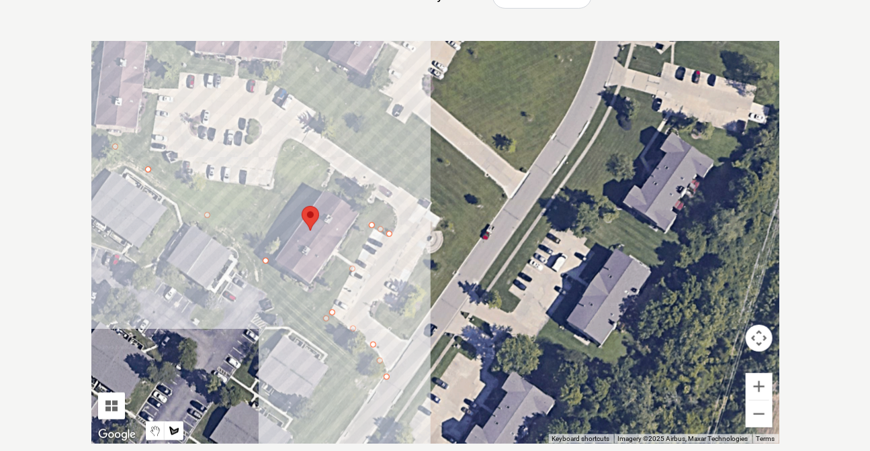
click at [395, 210] on div at bounding box center [435, 242] width 688 height 403
click at [289, 139] on div at bounding box center [435, 242] width 688 height 403
click at [272, 182] on div at bounding box center [435, 242] width 688 height 403
click at [325, 188] on div at bounding box center [435, 242] width 688 height 403
click at [361, 215] on div at bounding box center [435, 242] width 688 height 403
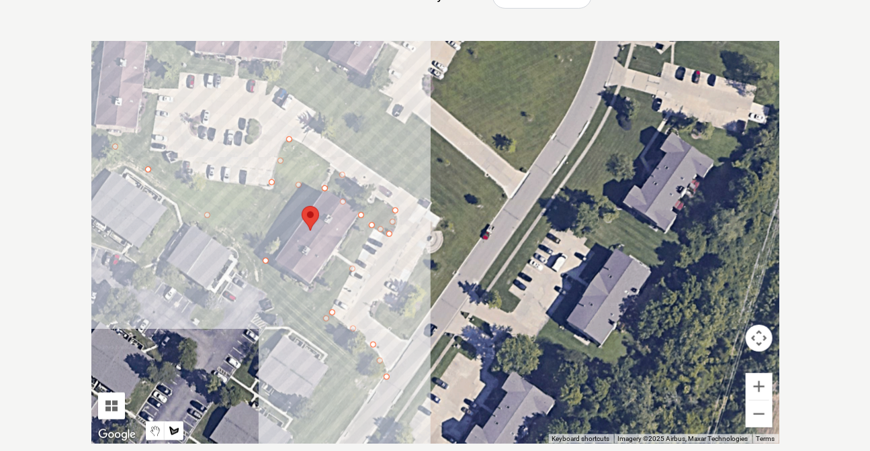
click at [310, 285] on div at bounding box center [435, 242] width 688 height 403
click at [269, 254] on div at bounding box center [435, 242] width 688 height 403
click at [322, 191] on div at bounding box center [435, 242] width 688 height 403
click at [184, 179] on div at bounding box center [435, 242] width 688 height 403
drag, startPoint x: 146, startPoint y: 150, endPoint x: 154, endPoint y: 123, distance: 27.9
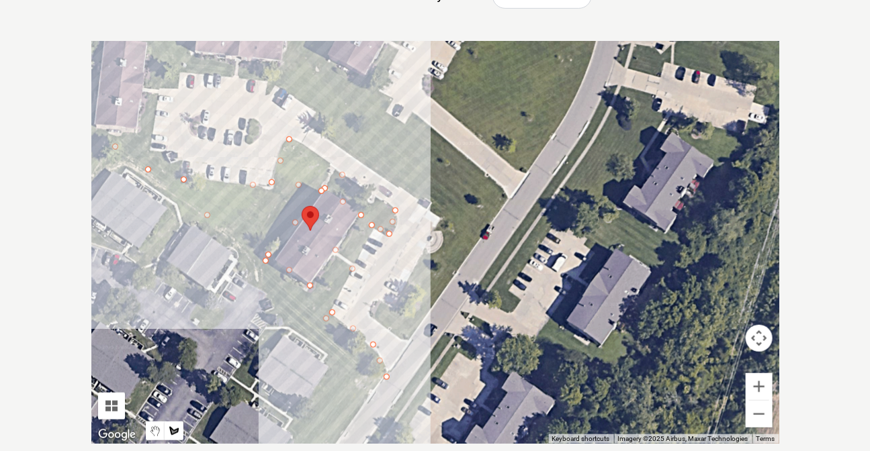
click at [147, 149] on div at bounding box center [435, 242] width 688 height 403
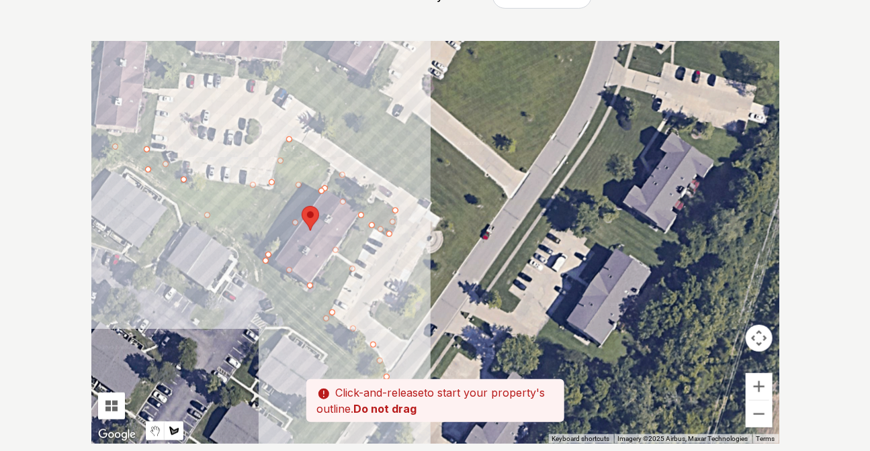
click at [158, 96] on div at bounding box center [435, 242] width 688 height 403
click at [146, 94] on div at bounding box center [435, 242] width 688 height 403
click at [138, 133] on div at bounding box center [435, 242] width 688 height 403
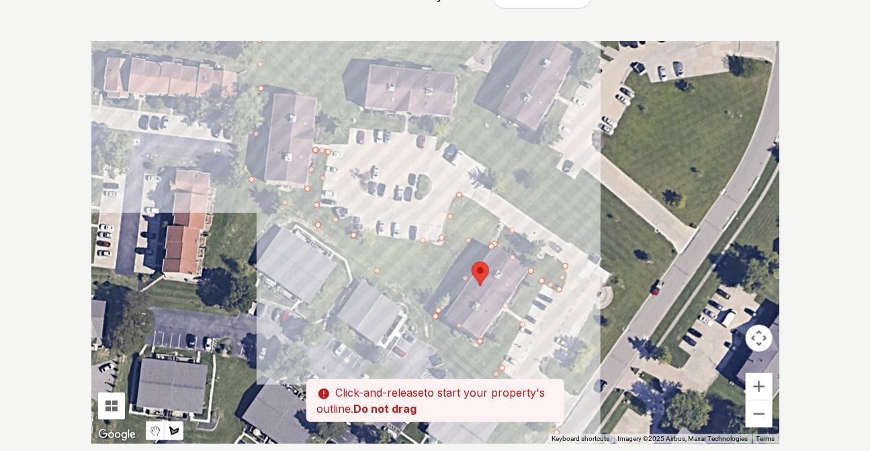
drag, startPoint x: 119, startPoint y: 109, endPoint x: 293, endPoint y: 167, distance: 183.9
click at [293, 167] on div at bounding box center [435, 242] width 688 height 403
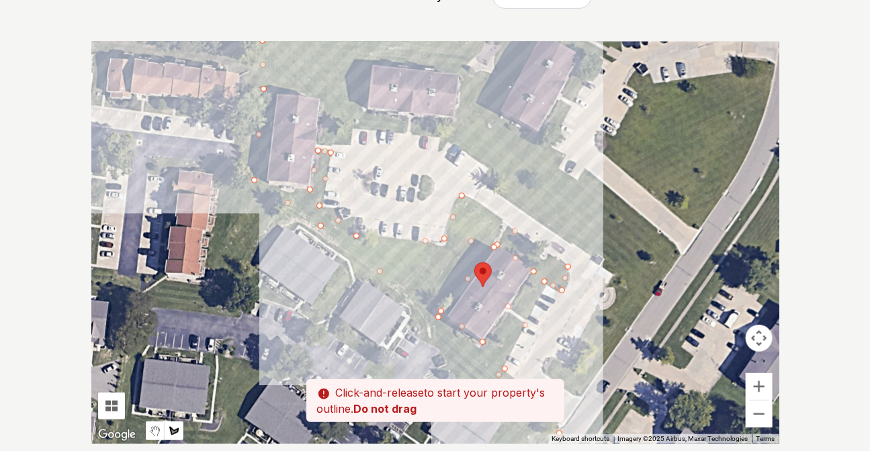
click at [267, 181] on div at bounding box center [435, 242] width 688 height 403
click at [275, 89] on div at bounding box center [435, 242] width 688 height 403
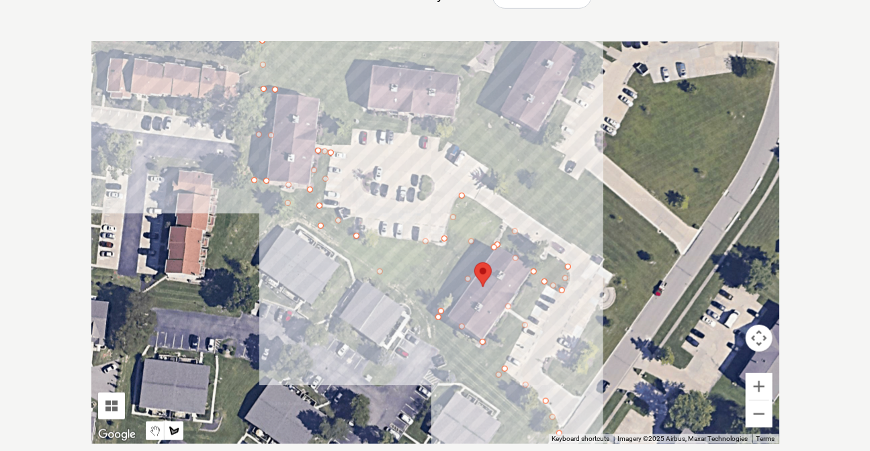
click at [324, 99] on div at bounding box center [435, 242] width 688 height 403
click at [326, 144] on div at bounding box center [435, 242] width 688 height 403
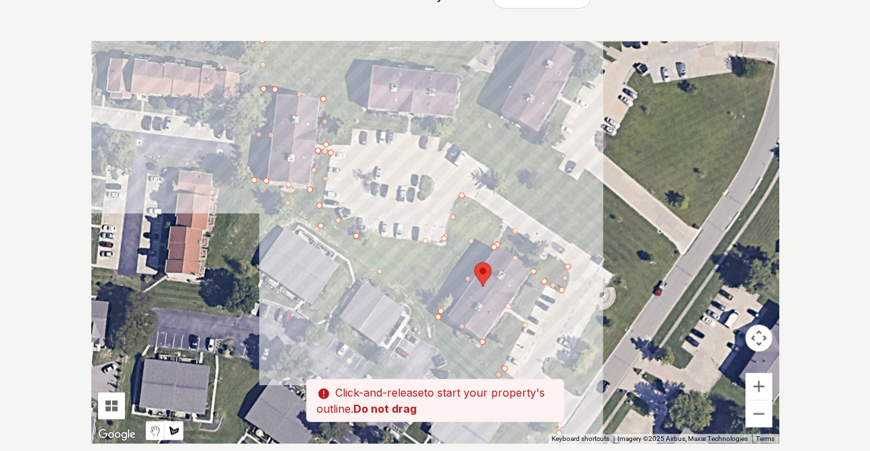
click at [349, 141] on div at bounding box center [435, 242] width 688 height 403
click at [351, 126] on div at bounding box center [435, 242] width 688 height 403
click at [446, 140] on div at bounding box center [435, 242] width 688 height 403
click at [450, 121] on div at bounding box center [435, 242] width 688 height 403
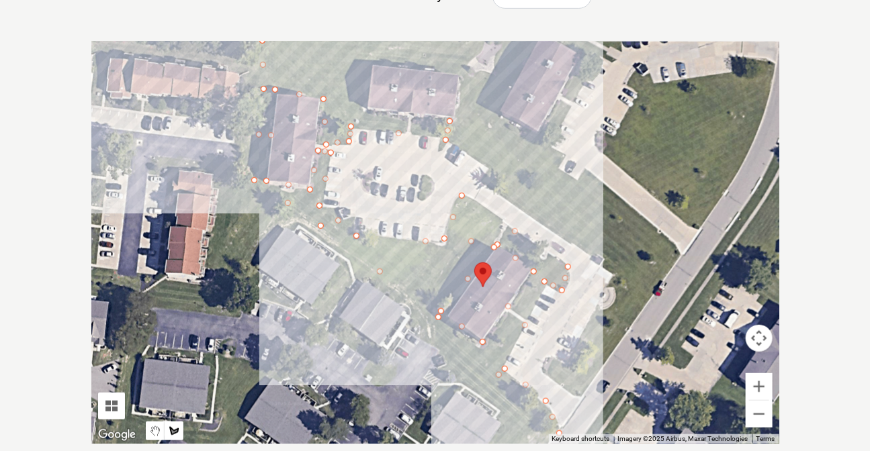
click at [361, 111] on div at bounding box center [435, 242] width 688 height 403
click at [369, 59] on div at bounding box center [435, 242] width 688 height 403
click at [461, 74] on div at bounding box center [435, 242] width 688 height 403
click at [453, 145] on div at bounding box center [435, 242] width 688 height 403
click at [489, 166] on div at bounding box center [435, 242] width 688 height 403
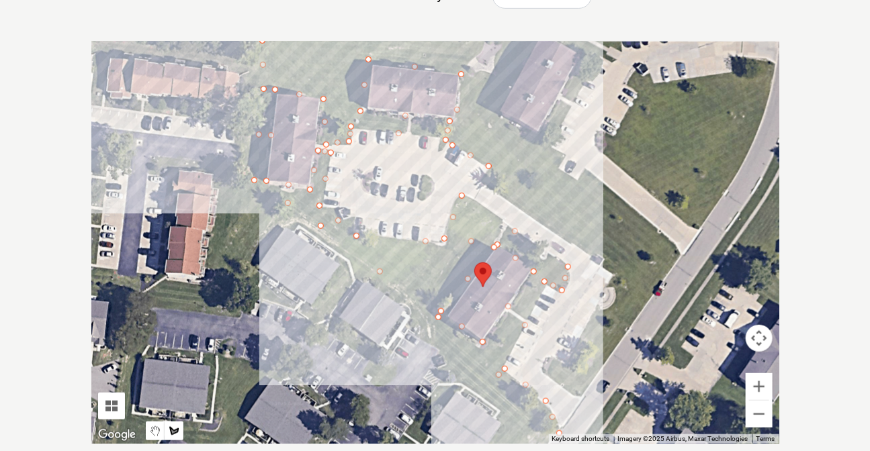
click at [485, 182] on div at bounding box center [435, 242] width 688 height 403
click at [539, 222] on div at bounding box center [435, 242] width 688 height 403
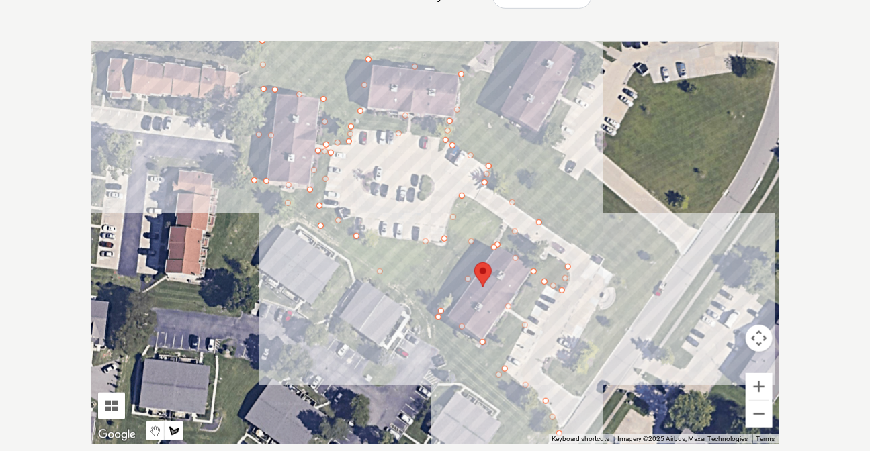
click at [614, 275] on div at bounding box center [435, 242] width 688 height 403
click at [573, 365] on div at bounding box center [435, 242] width 688 height 403
click at [554, 359] on div at bounding box center [435, 242] width 688 height 403
click at [549, 375] on div at bounding box center [435, 242] width 688 height 403
click at [582, 395] on div at bounding box center [435, 242] width 688 height 403
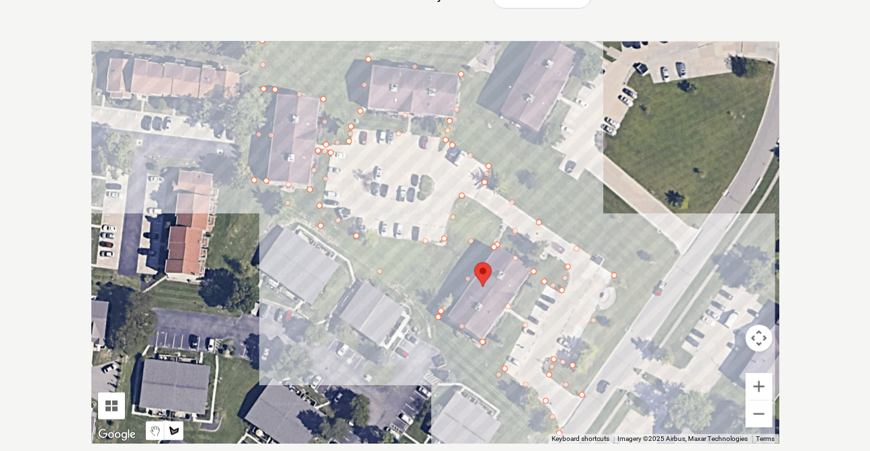
click at [679, 256] on div at bounding box center [435, 242] width 688 height 403
click at [671, 240] on div at bounding box center [435, 242] width 688 height 403
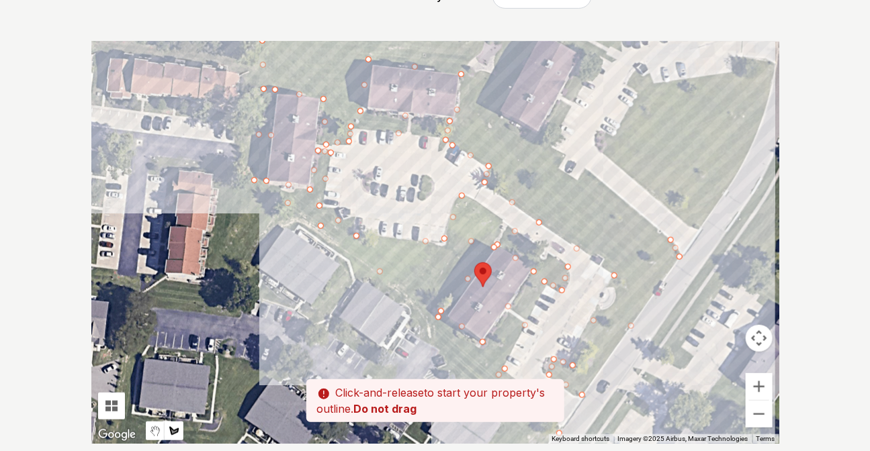
click at [586, 170] on div at bounding box center [435, 242] width 688 height 403
click at [577, 181] on div at bounding box center [435, 242] width 688 height 403
click at [560, 169] on div at bounding box center [435, 242] width 688 height 403
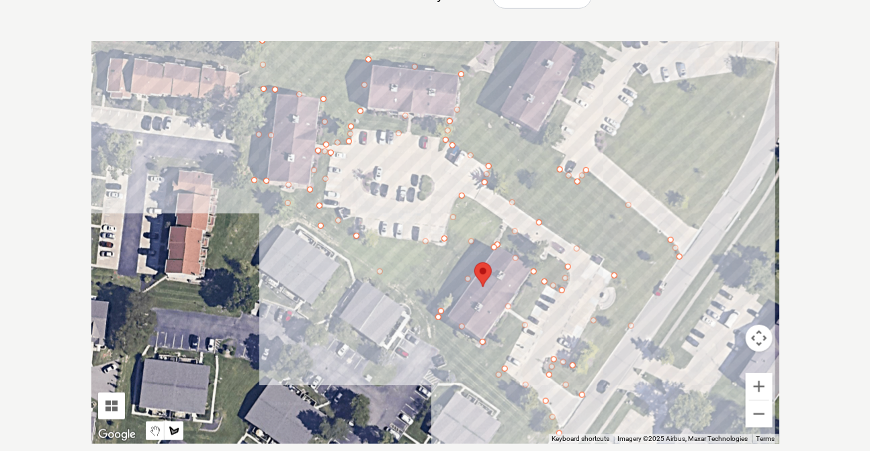
click at [555, 144] on div at bounding box center [435, 242] width 688 height 403
click at [592, 60] on div at bounding box center [435, 242] width 688 height 403
click at [577, 60] on div at bounding box center [435, 242] width 688 height 403
click at [543, 141] on div at bounding box center [435, 242] width 688 height 403
click at [499, 113] on div at bounding box center [435, 242] width 688 height 403
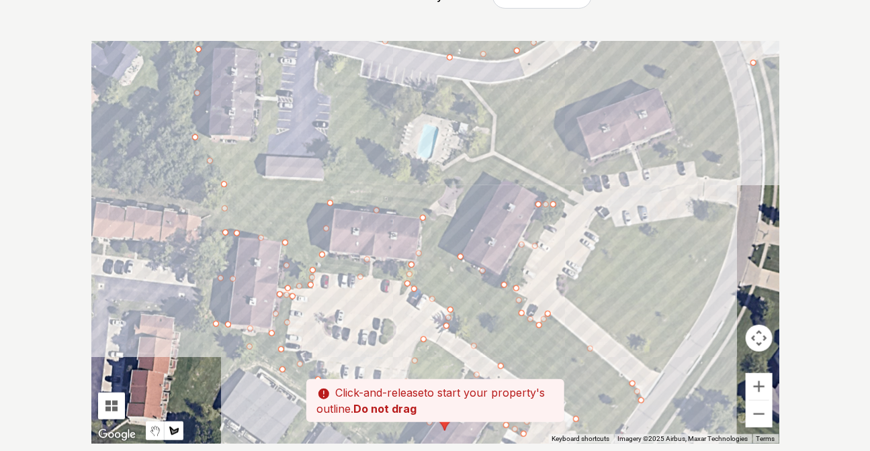
drag, startPoint x: 508, startPoint y: 74, endPoint x: 470, endPoint y: 209, distance: 140.3
click at [469, 219] on div at bounding box center [435, 242] width 688 height 403
click at [502, 176] on div at bounding box center [435, 242] width 688 height 403
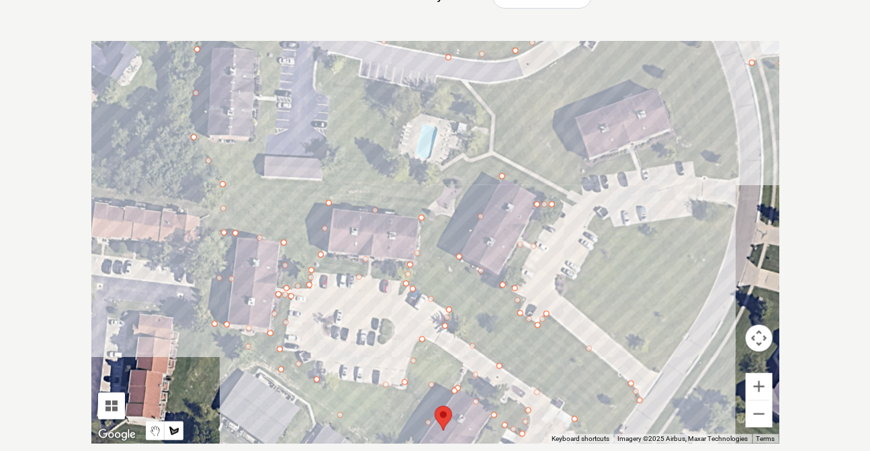
click at [564, 201] on div at bounding box center [435, 242] width 688 height 403
click at [590, 177] on div at bounding box center [435, 242] width 688 height 403
click at [693, 158] on div at bounding box center [435, 242] width 688 height 403
click at [696, 175] on div at bounding box center [435, 242] width 688 height 403
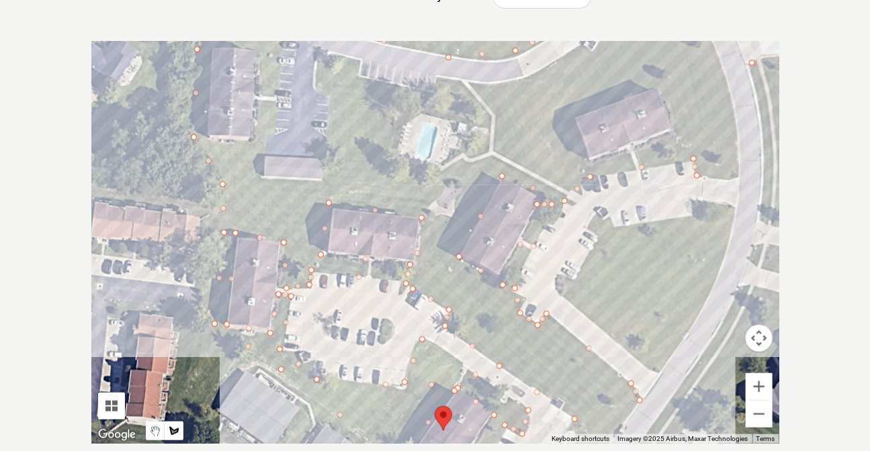
click at [737, 178] on div at bounding box center [435, 242] width 688 height 403
click at [730, 103] on div at bounding box center [435, 242] width 688 height 403
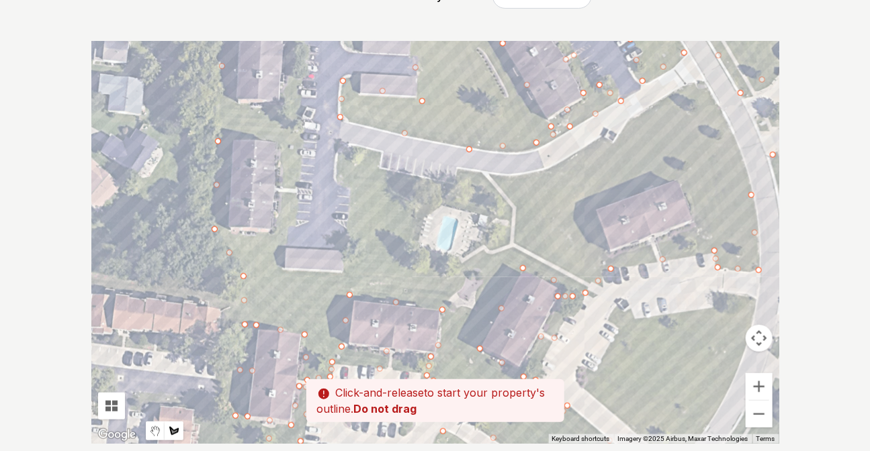
drag, startPoint x: 698, startPoint y: 68, endPoint x: 720, endPoint y: 178, distance: 112.5
click at [720, 178] on div at bounding box center [435, 242] width 688 height 403
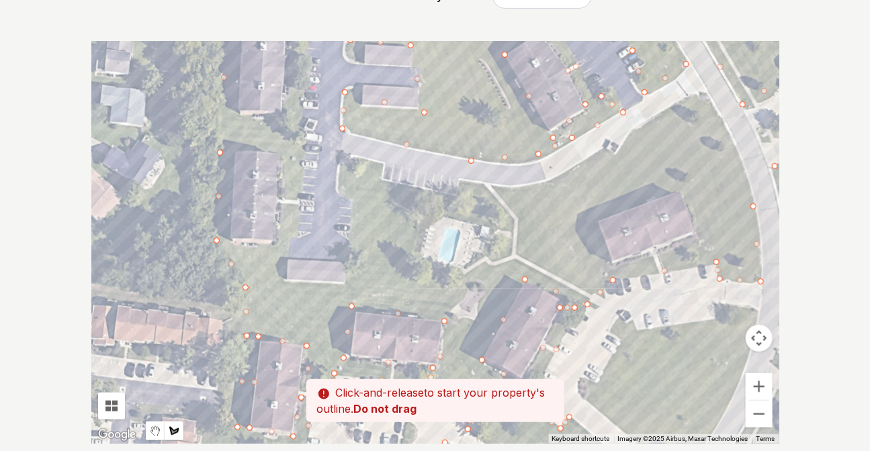
click at [733, 140] on div at bounding box center [435, 242] width 688 height 403
click at [702, 96] on div at bounding box center [435, 242] width 688 height 403
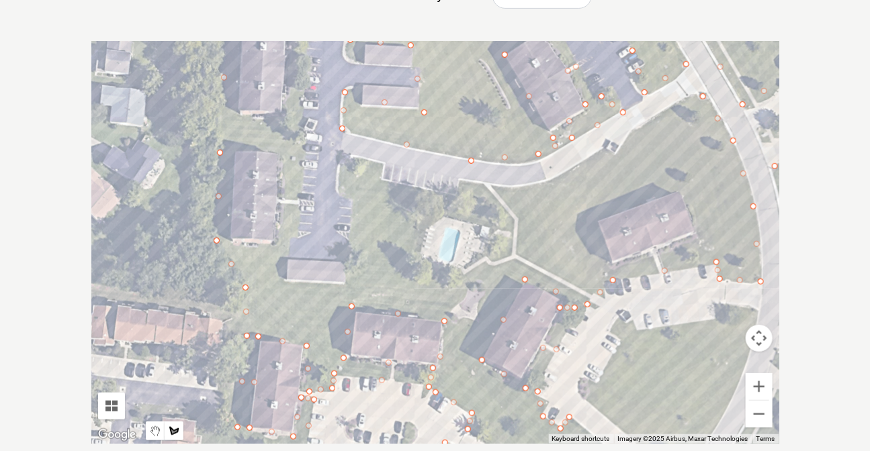
click at [690, 98] on div at bounding box center [435, 242] width 688 height 403
click at [568, 172] on div at bounding box center [435, 242] width 688 height 403
click at [595, 217] on div at bounding box center [435, 242] width 688 height 403
click at [684, 188] on div at bounding box center [435, 242] width 688 height 403
click at [702, 242] on div at bounding box center [435, 242] width 688 height 403
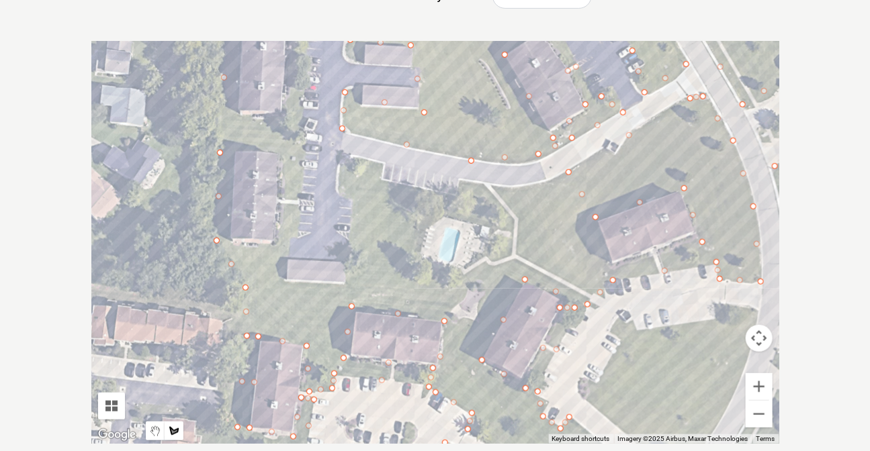
click at [607, 269] on div at bounding box center [435, 242] width 688 height 403
click at [566, 176] on div at bounding box center [435, 242] width 688 height 403
click at [496, 190] on div at bounding box center [435, 242] width 688 height 403
click at [463, 183] on div at bounding box center [435, 242] width 688 height 403
click at [456, 199] on div at bounding box center [435, 242] width 688 height 403
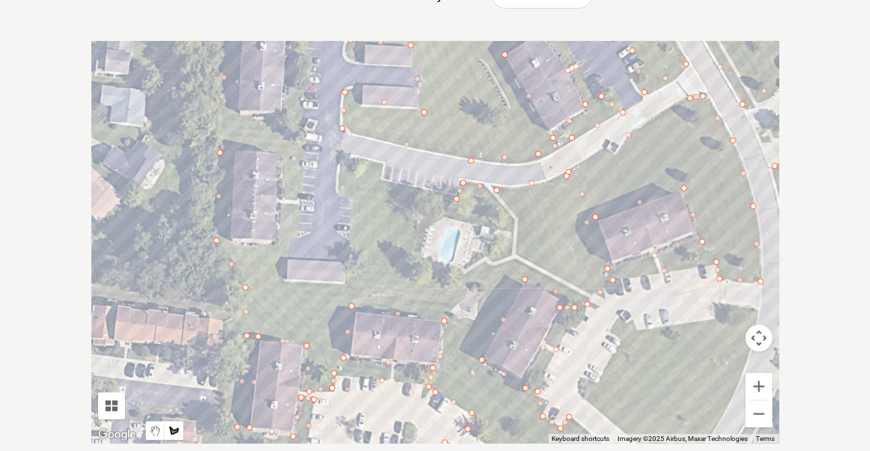
click at [377, 181] on div at bounding box center [435, 242] width 688 height 403
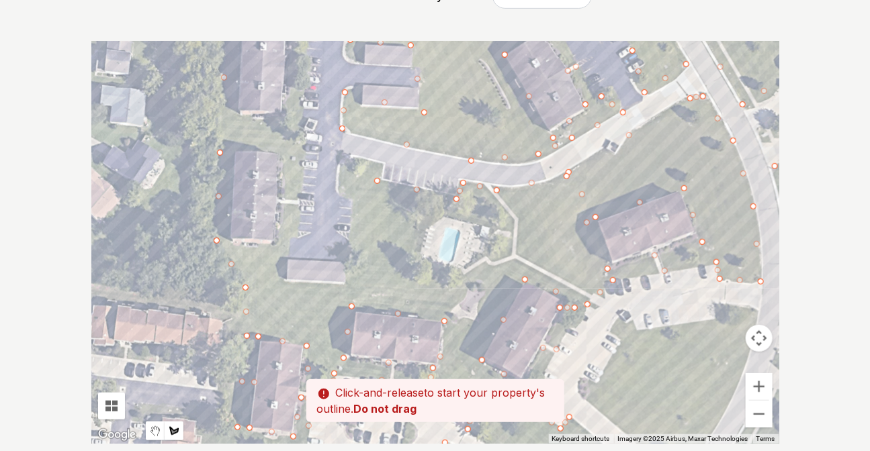
click at [379, 164] on div at bounding box center [435, 242] width 688 height 403
click at [346, 160] on div at bounding box center [435, 242] width 688 height 403
click at [338, 188] on div at bounding box center [435, 242] width 688 height 403
click at [355, 206] on div at bounding box center [435, 242] width 688 height 403
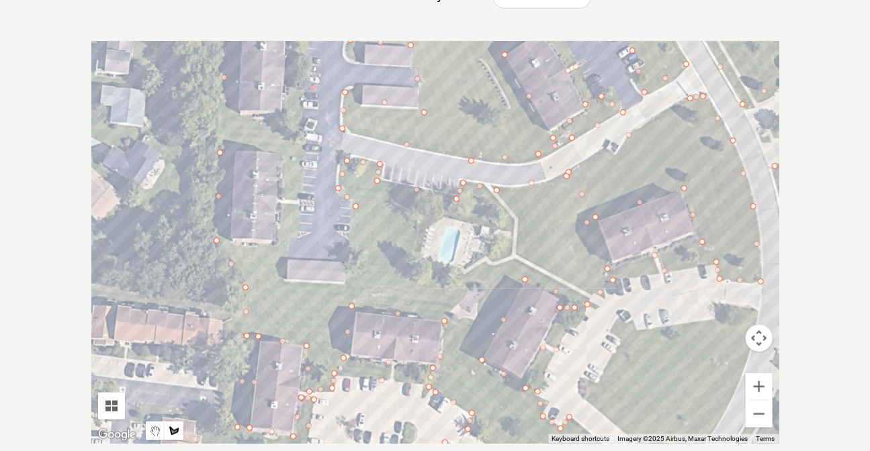
click at [504, 228] on div at bounding box center [435, 242] width 688 height 403
click at [495, 268] on div at bounding box center [435, 242] width 688 height 403
click at [436, 279] on div at bounding box center [435, 242] width 688 height 403
click at [412, 269] on div at bounding box center [435, 242] width 688 height 403
click at [423, 222] on div at bounding box center [435, 242] width 688 height 403
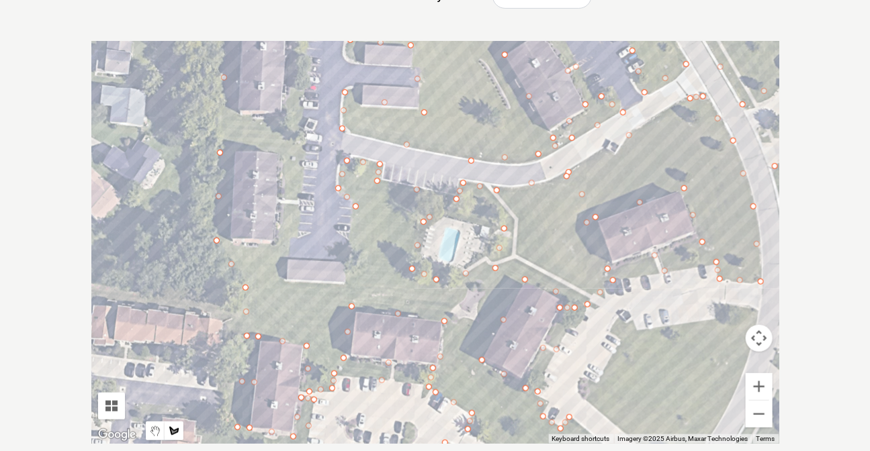
click at [351, 214] on div at bounding box center [435, 242] width 688 height 403
click at [348, 284] on div at bounding box center [435, 242] width 688 height 403
click at [280, 280] on div at bounding box center [435, 242] width 688 height 403
click at [291, 236] on div at bounding box center [435, 242] width 688 height 403
click at [300, 158] on div at bounding box center [435, 242] width 688 height 403
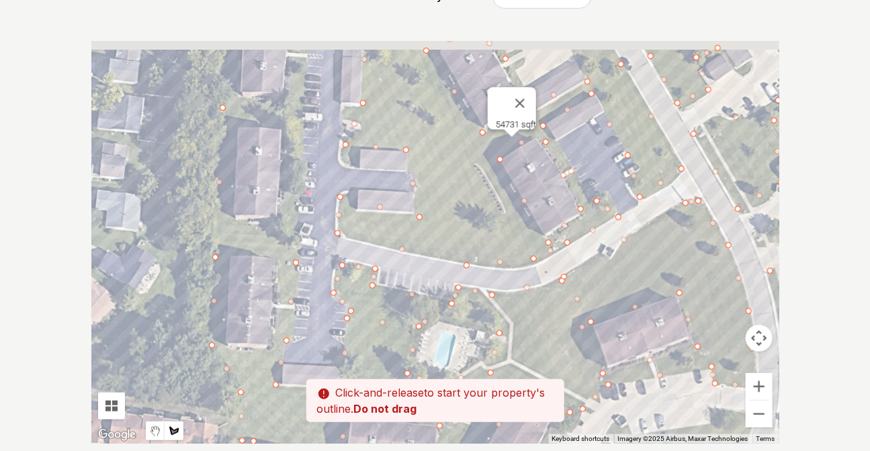
drag, startPoint x: 300, startPoint y: 107, endPoint x: 288, endPoint y: 248, distance: 141.5
click at [288, 252] on div at bounding box center [435, 242] width 688 height 403
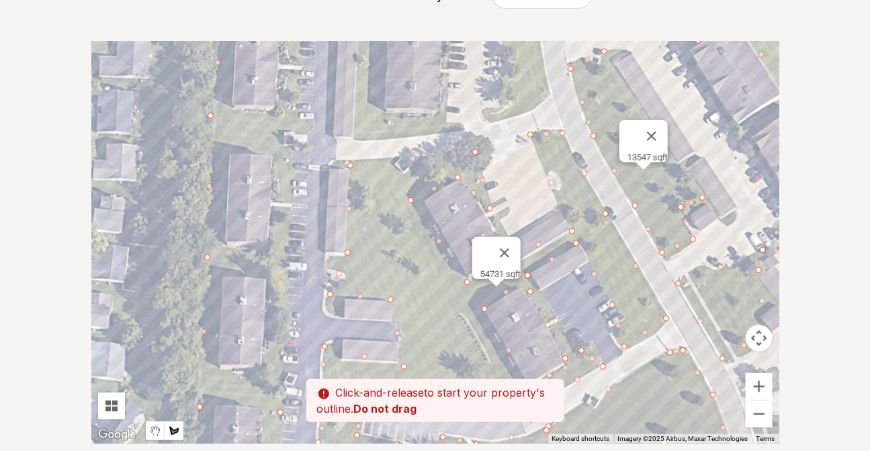
drag, startPoint x: 297, startPoint y: 96, endPoint x: 289, endPoint y: 213, distance: 117.1
click at [289, 213] on div at bounding box center [435, 242] width 688 height 403
click at [290, 147] on div at bounding box center [435, 242] width 688 height 403
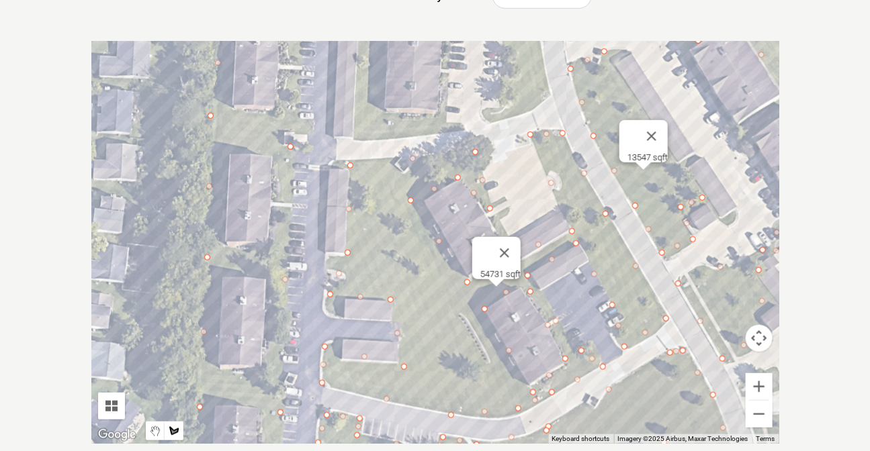
click at [277, 157] on div at bounding box center [435, 242] width 688 height 403
click at [275, 233] on div at bounding box center [435, 242] width 688 height 403
click at [271, 293] on div at bounding box center [435, 242] width 688 height 403
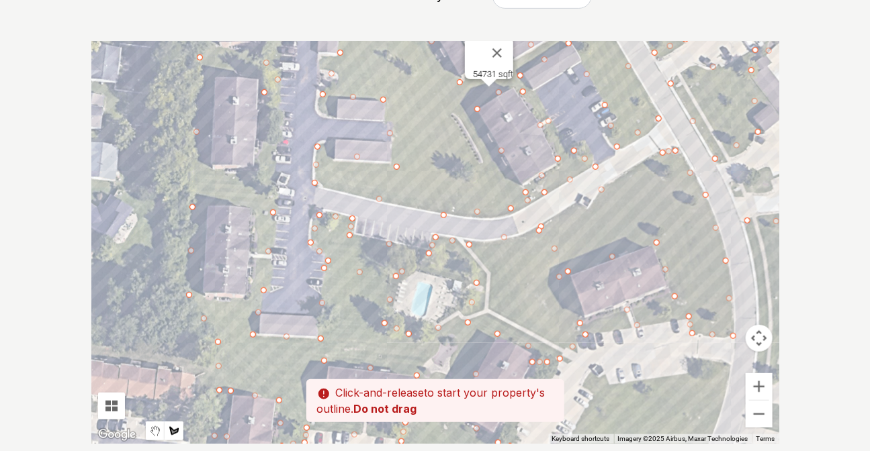
drag, startPoint x: 273, startPoint y: 367, endPoint x: 268, endPoint y: 165, distance: 202.8
click at [268, 165] on div at bounding box center [435, 242] width 688 height 403
click at [258, 167] on div at bounding box center [435, 242] width 688 height 403
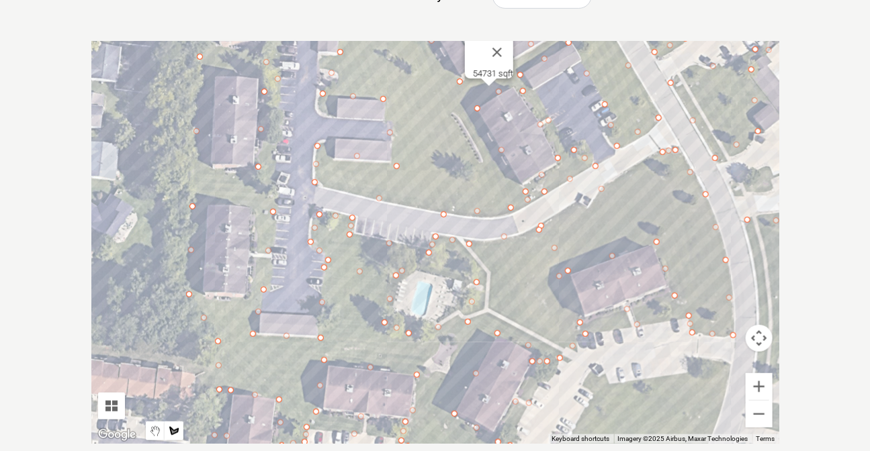
click at [248, 301] on div at bounding box center [435, 242] width 688 height 403
click at [202, 295] on div at bounding box center [435, 242] width 688 height 403
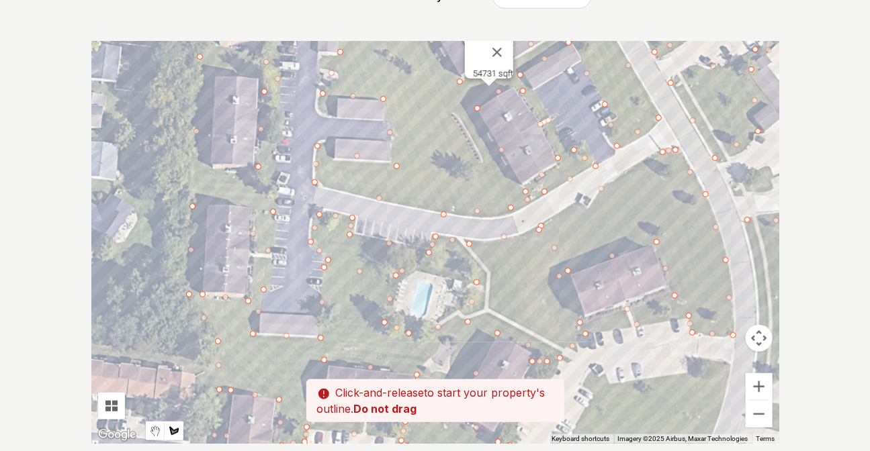
click at [207, 207] on div at bounding box center [435, 242] width 688 height 403
click at [248, 206] on div at bounding box center [435, 242] width 688 height 403
click at [249, 171] on div at bounding box center [435, 242] width 688 height 403
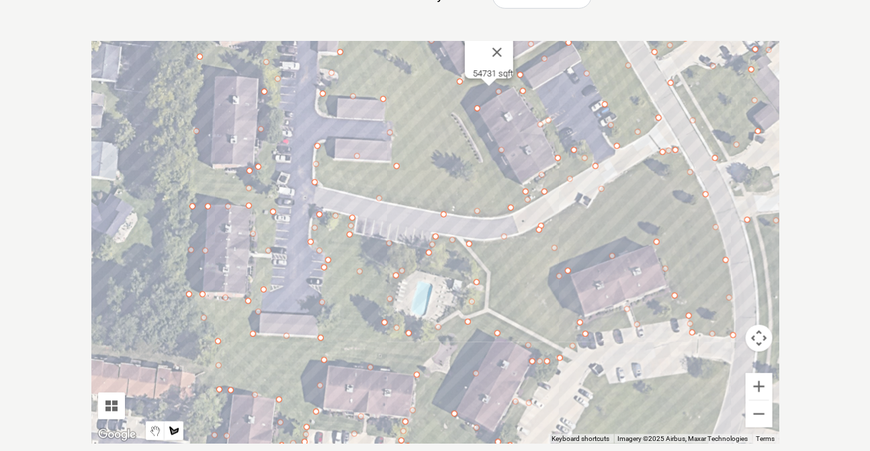
click at [210, 167] on div at bounding box center [435, 242] width 688 height 403
click at [214, 75] on div at bounding box center [435, 242] width 688 height 403
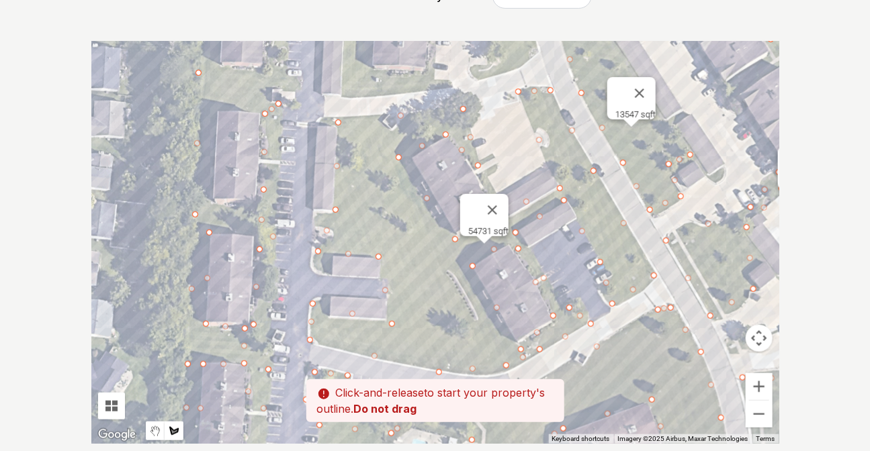
drag, startPoint x: 231, startPoint y: 72, endPoint x: 226, endPoint y: 232, distance: 160.5
click at [226, 232] on div at bounding box center [435, 242] width 688 height 403
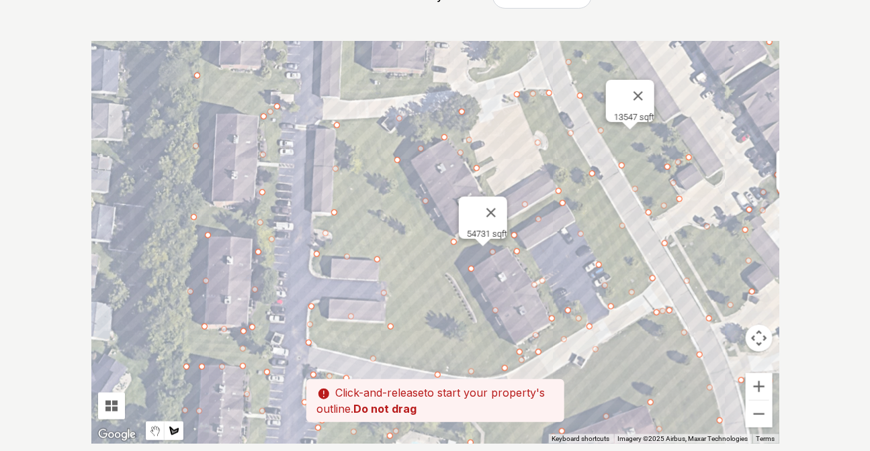
click at [251, 238] on div at bounding box center [435, 242] width 688 height 403
click at [251, 203] on div at bounding box center [435, 242] width 688 height 403
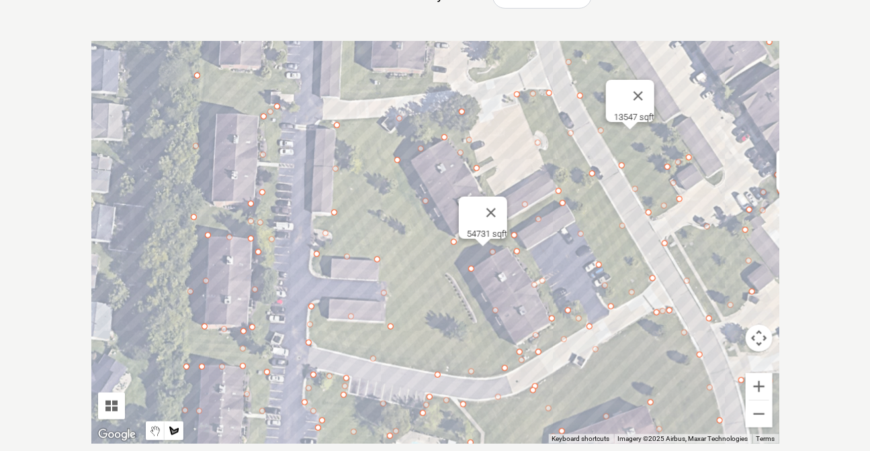
click at [208, 206] on div at bounding box center [435, 242] width 688 height 403
click at [215, 107] on div at bounding box center [435, 242] width 688 height 403
click at [255, 107] on div at bounding box center [435, 242] width 688 height 403
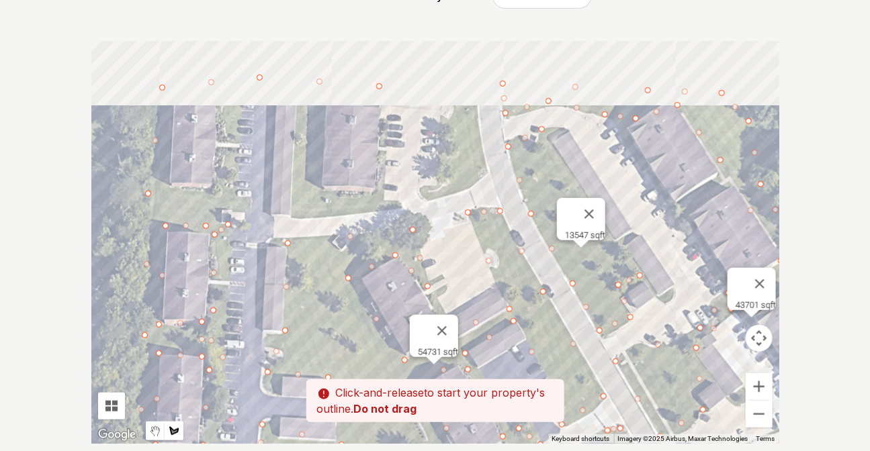
drag, startPoint x: 260, startPoint y: 124, endPoint x: 216, endPoint y: 231, distance: 115.3
click at [216, 231] on div at bounding box center [435, 242] width 688 height 403
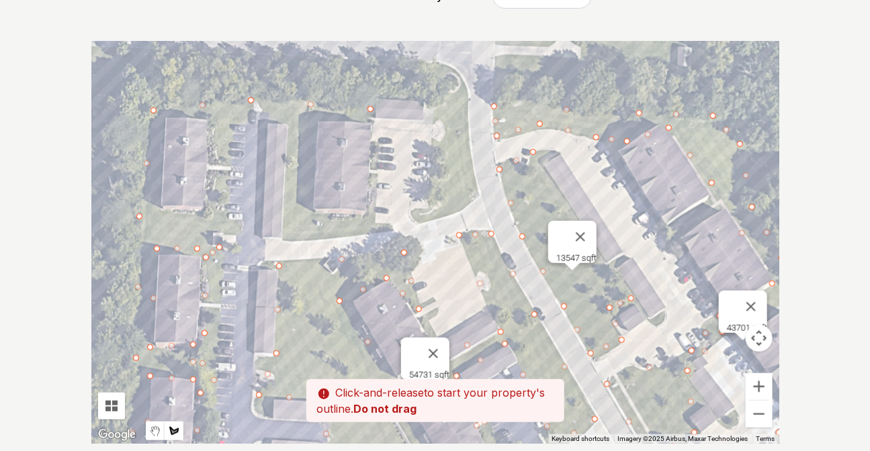
click at [240, 229] on div at bounding box center [435, 242] width 688 height 403
click at [227, 195] on div at bounding box center [435, 242] width 688 height 403
click at [232, 123] on div at bounding box center [435, 242] width 688 height 403
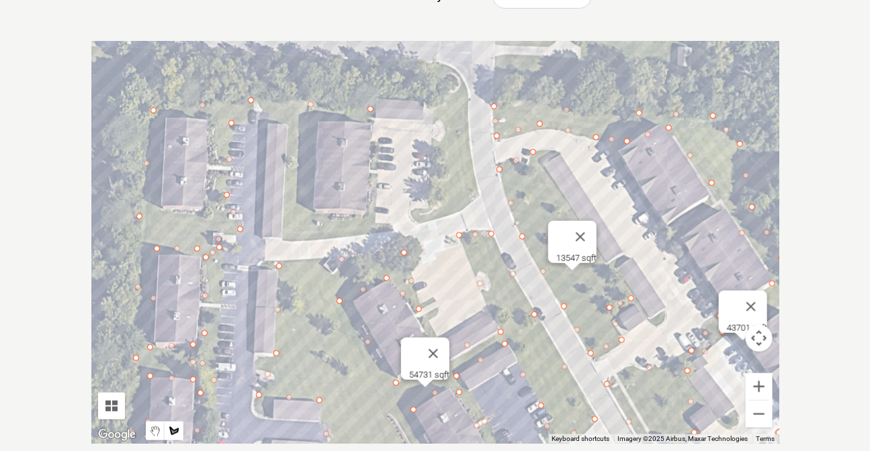
click at [216, 126] on div at bounding box center [435, 242] width 688 height 403
click at [222, 189] on div at bounding box center [435, 242] width 688 height 403
click at [208, 222] on div at bounding box center [435, 242] width 688 height 403
click at [155, 209] on div at bounding box center [435, 242] width 688 height 403
click at [161, 118] on div at bounding box center [435, 242] width 688 height 403
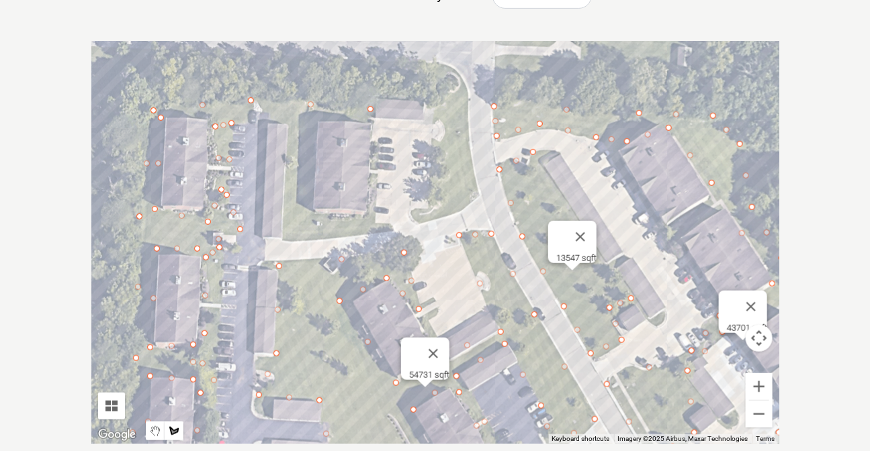
click at [228, 115] on div at bounding box center [435, 242] width 688 height 403
click at [276, 115] on div at bounding box center [435, 242] width 688 height 403
click at [289, 128] on div at bounding box center [435, 242] width 688 height 403
click at [283, 240] on div at bounding box center [435, 242] width 688 height 403
click at [389, 230] on div at bounding box center [435, 242] width 688 height 403
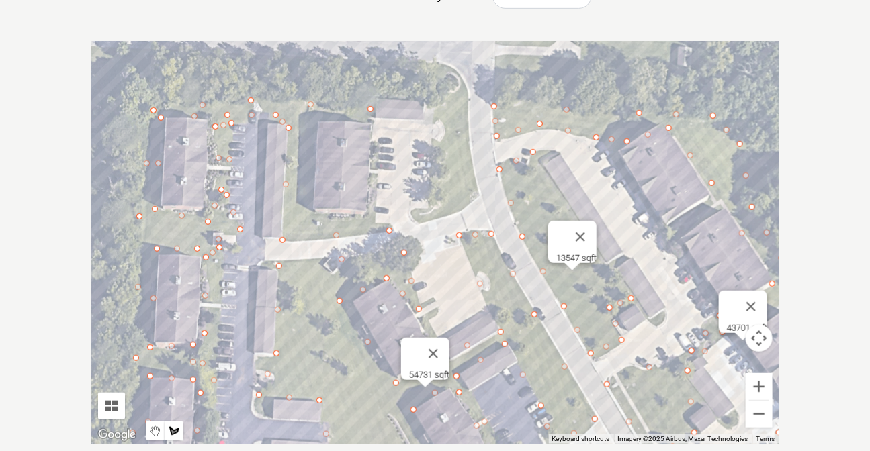
click at [366, 219] on div at bounding box center [435, 242] width 688 height 403
click at [313, 215] on div at bounding box center [435, 242] width 688 height 403
click at [315, 120] on div at bounding box center [435, 242] width 688 height 403
click at [367, 114] on div at bounding box center [435, 242] width 688 height 403
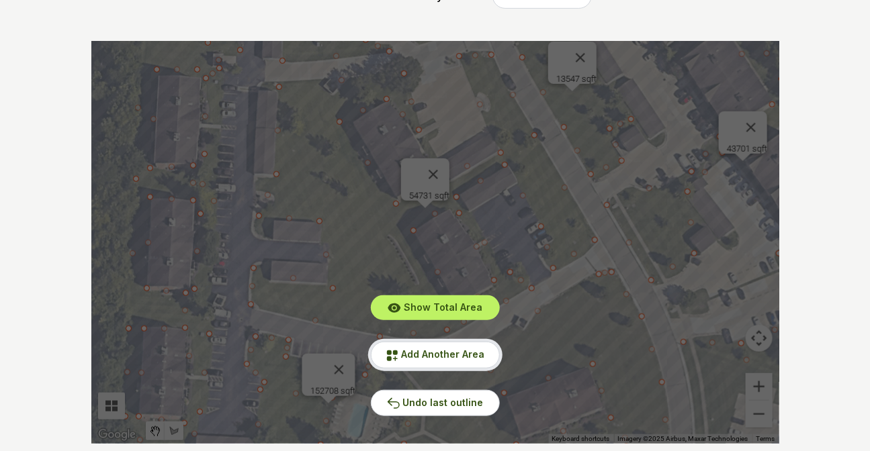
click at [451, 355] on span "Add Another Area" at bounding box center [443, 353] width 83 height 11
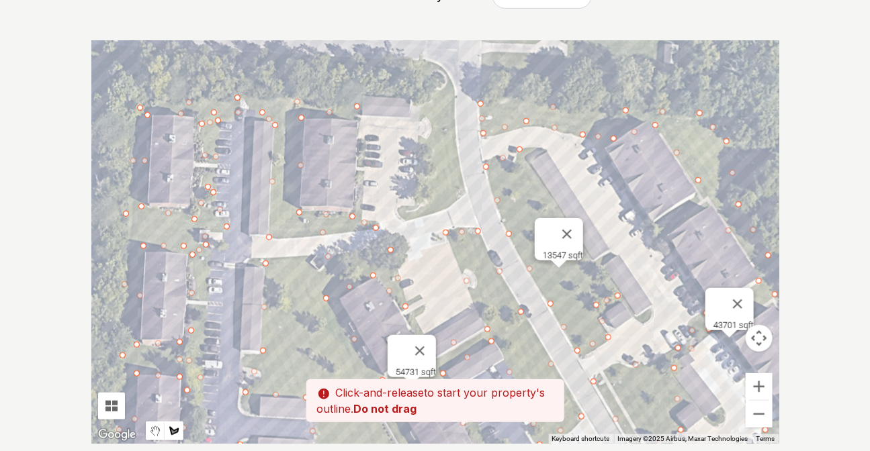
drag, startPoint x: 450, startPoint y: 122, endPoint x: 433, endPoint y: 316, distance: 194.8
click at [433, 316] on div at bounding box center [435, 242] width 688 height 403
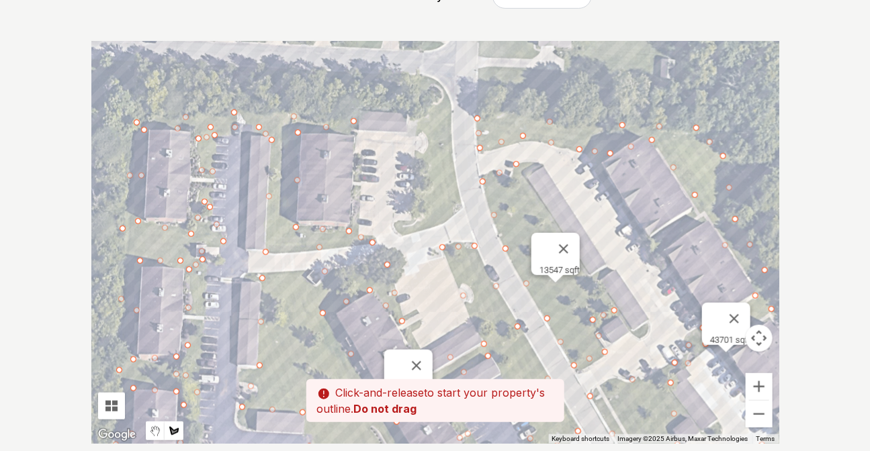
click at [403, 231] on div at bounding box center [435, 242] width 688 height 403
click at [446, 221] on div at bounding box center [435, 242] width 688 height 403
click at [460, 201] on div at bounding box center [435, 242] width 688 height 403
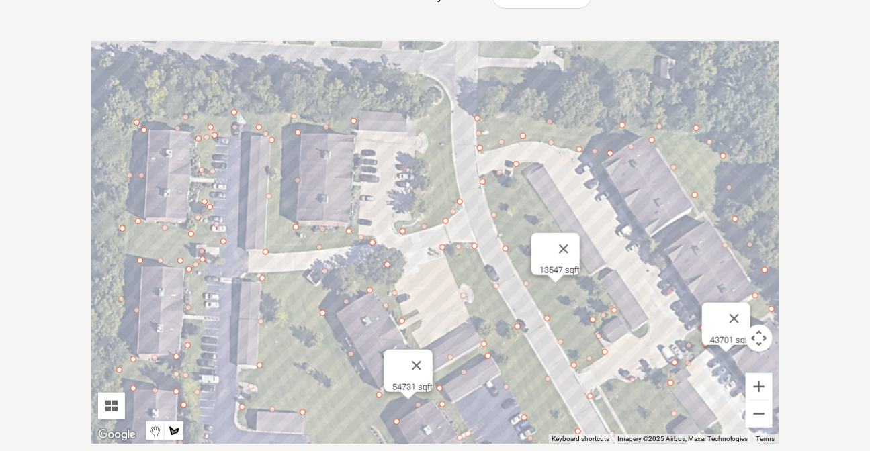
click at [449, 118] on div at bounding box center [435, 242] width 688 height 403
click at [415, 119] on div at bounding box center [435, 242] width 688 height 403
click at [427, 134] on div at bounding box center [435, 242] width 688 height 403
click at [428, 152] on div at bounding box center [435, 242] width 688 height 403
click at [416, 168] on div at bounding box center [435, 242] width 688 height 403
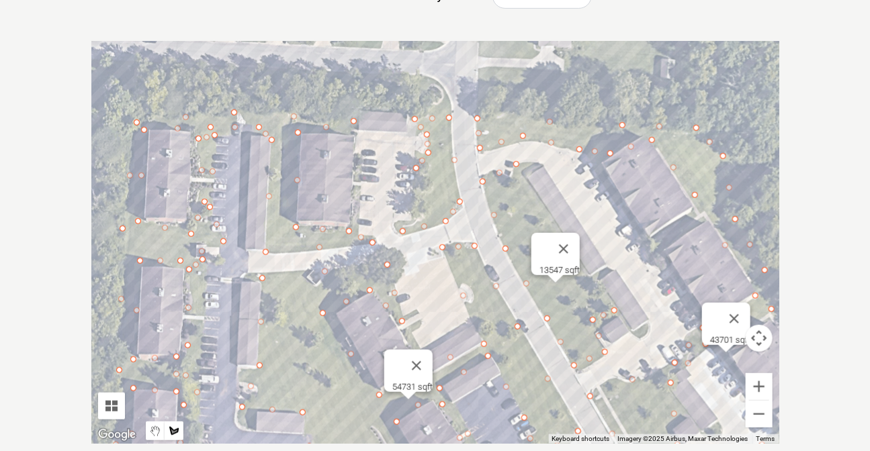
click at [423, 215] on div at bounding box center [435, 242] width 688 height 403
click at [401, 232] on div at bounding box center [435, 242] width 688 height 403
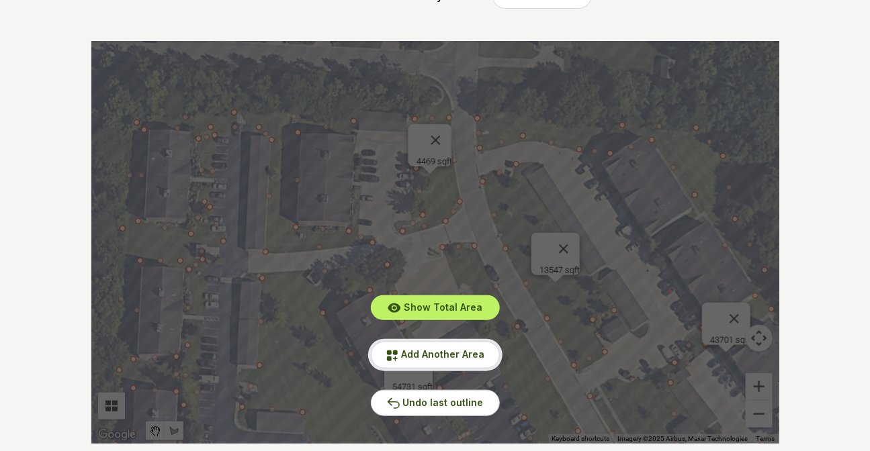
click at [435, 351] on span "Add Another Area" at bounding box center [443, 353] width 83 height 11
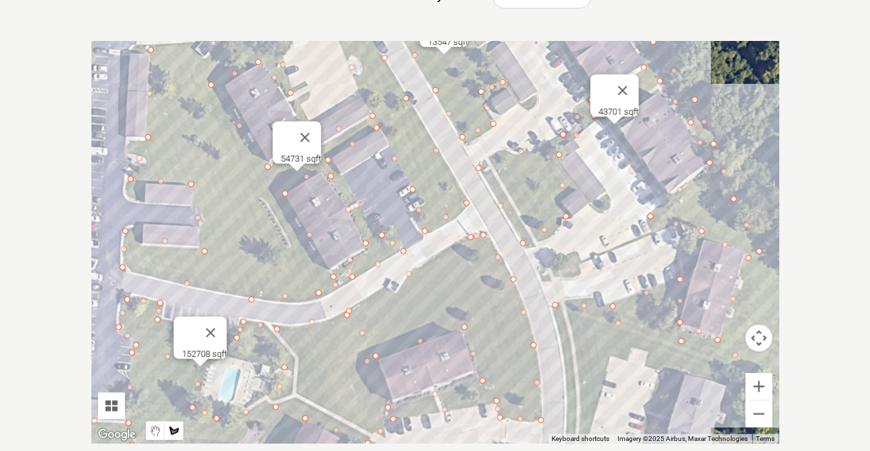
drag, startPoint x: 451, startPoint y: 362, endPoint x: 317, endPoint y: 100, distance: 294.0
click at [317, 100] on div at bounding box center [435, 242] width 688 height 403
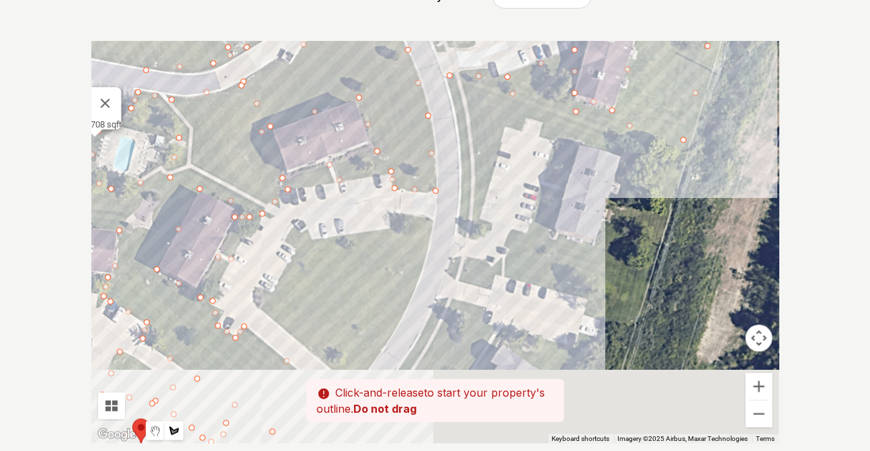
drag, startPoint x: 389, startPoint y: 355, endPoint x: 304, endPoint y: 147, distance: 224.9
click at [304, 147] on div at bounding box center [435, 242] width 688 height 403
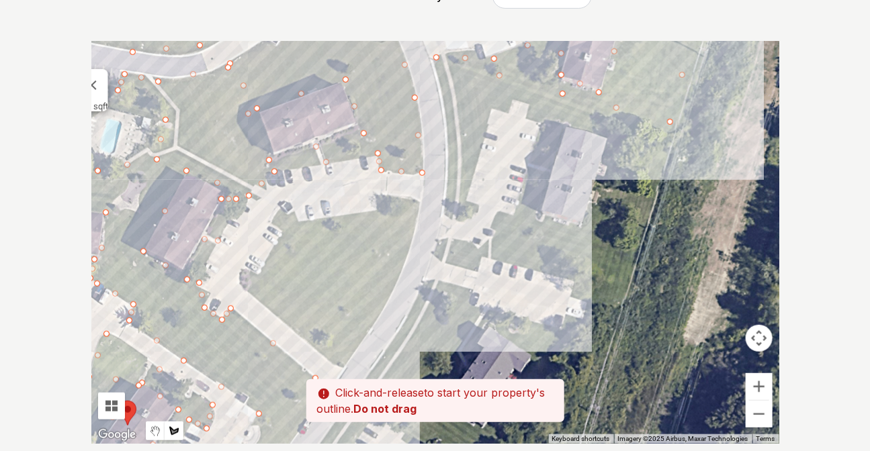
click at [246, 290] on div at bounding box center [435, 242] width 688 height 403
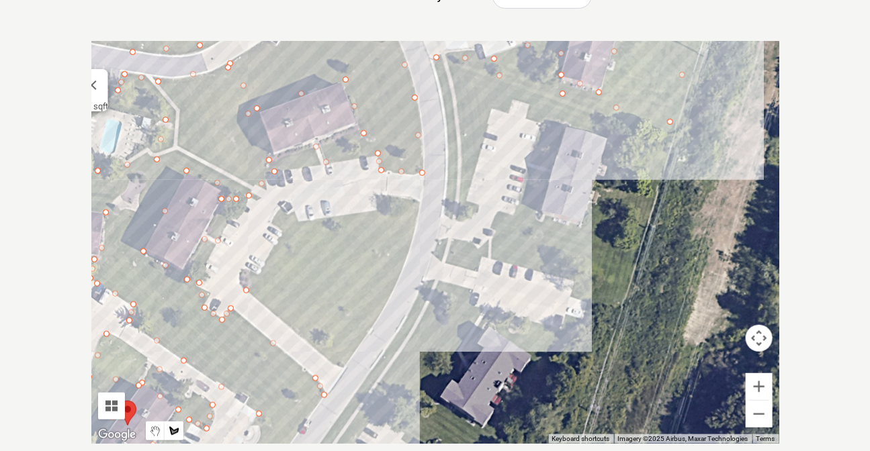
click at [279, 231] on div at bounding box center [435, 242] width 688 height 403
click at [269, 220] on div at bounding box center [435, 242] width 688 height 403
click at [291, 212] on div at bounding box center [435, 242] width 688 height 403
click at [301, 222] on div at bounding box center [435, 242] width 688 height 403
click at [384, 211] on div at bounding box center [435, 242] width 688 height 403
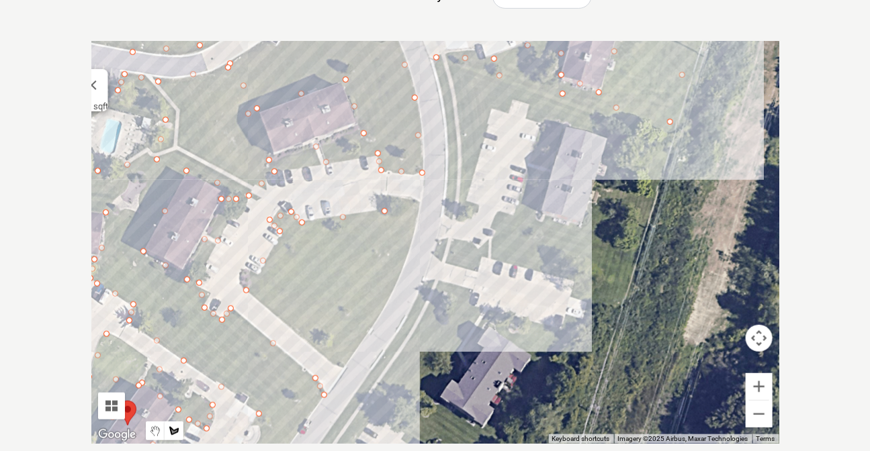
click at [418, 201] on div at bounding box center [435, 242] width 688 height 403
click at [406, 246] on div at bounding box center [435, 242] width 688 height 403
click at [387, 293] on div at bounding box center [435, 242] width 688 height 403
click at [342, 369] on div at bounding box center [435, 242] width 688 height 403
click at [287, 325] on div at bounding box center [435, 242] width 688 height 403
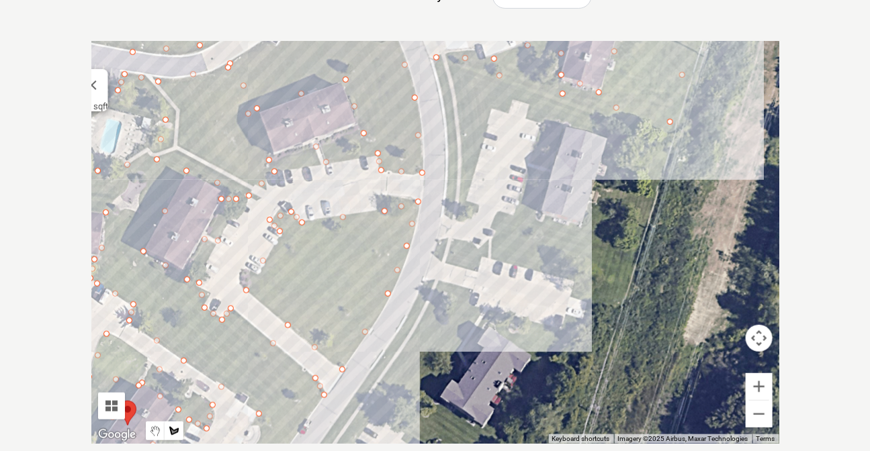
click at [246, 292] on div at bounding box center [435, 242] width 688 height 403
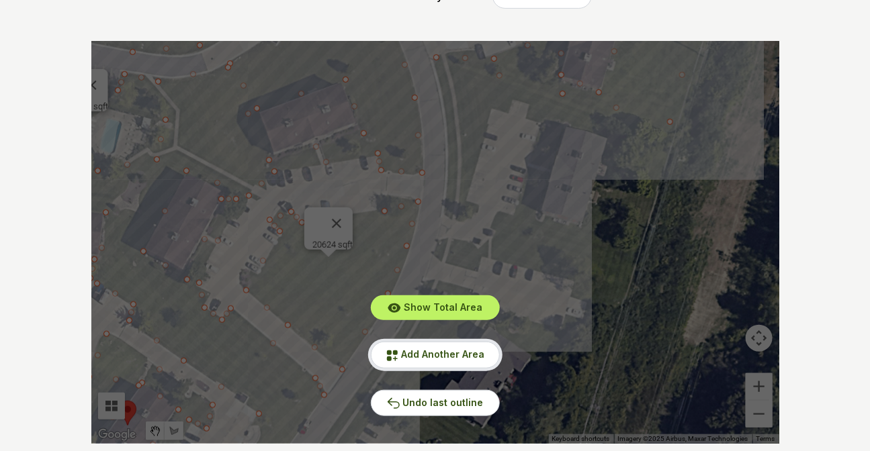
click at [425, 356] on span "Add Another Area" at bounding box center [443, 353] width 83 height 11
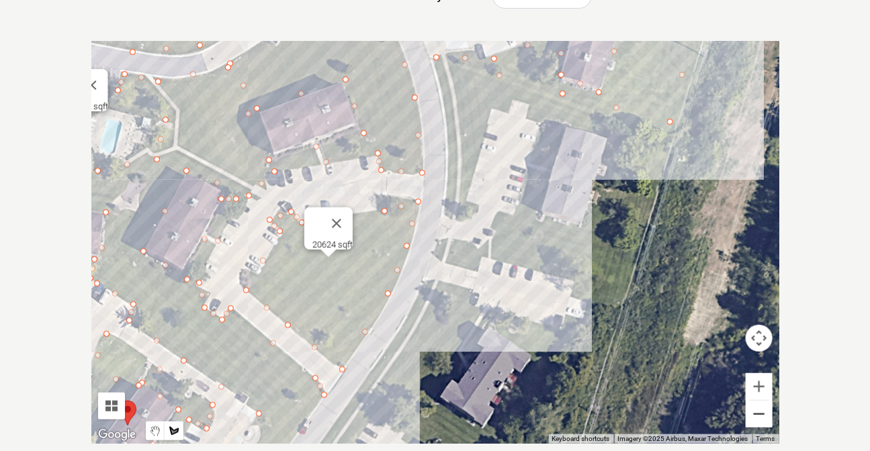
click at [764, 417] on button "Zoom out" at bounding box center [758, 414] width 27 height 27
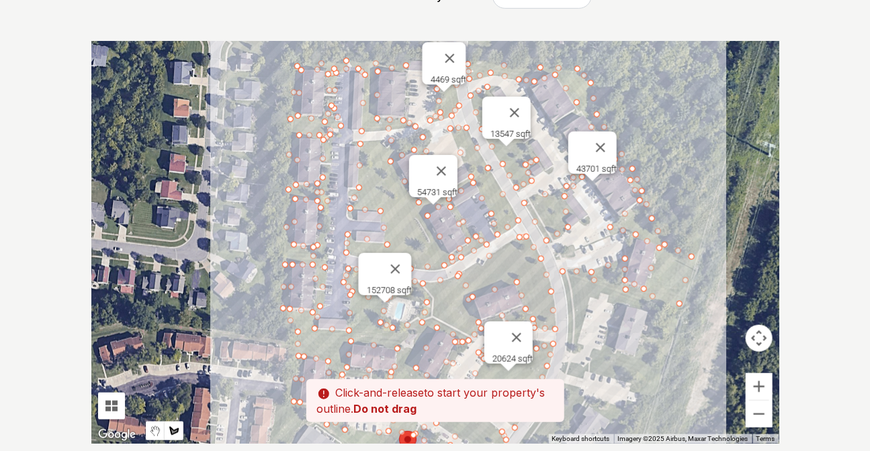
drag, startPoint x: 443, startPoint y: 195, endPoint x: 573, endPoint y: 320, distance: 180.0
click at [573, 320] on div at bounding box center [435, 242] width 688 height 403
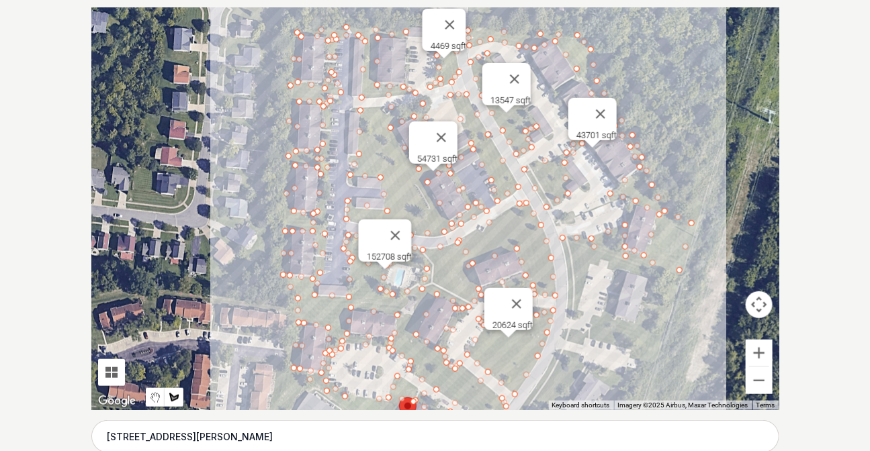
scroll to position [312, 0]
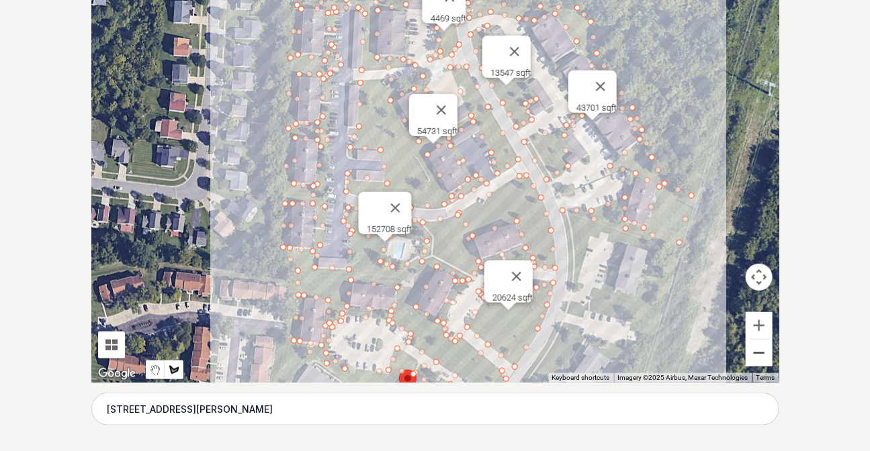
click at [760, 360] on button "Zoom out" at bounding box center [758, 353] width 27 height 27
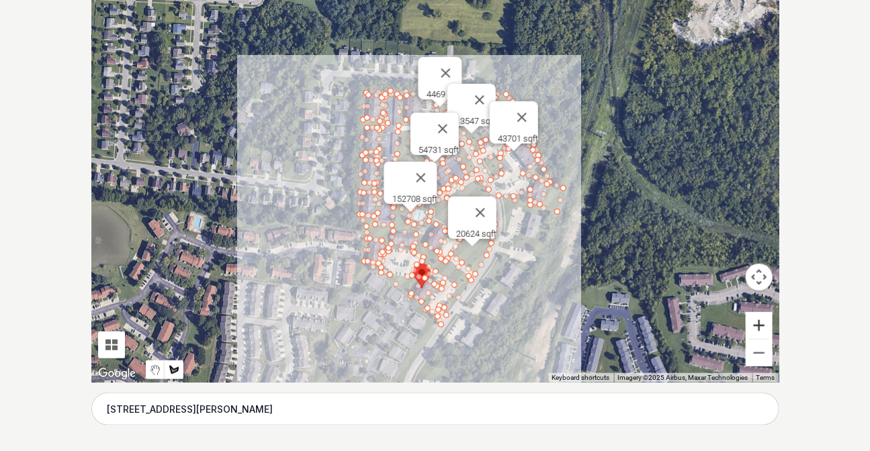
click at [761, 327] on button "Zoom in" at bounding box center [758, 325] width 27 height 27
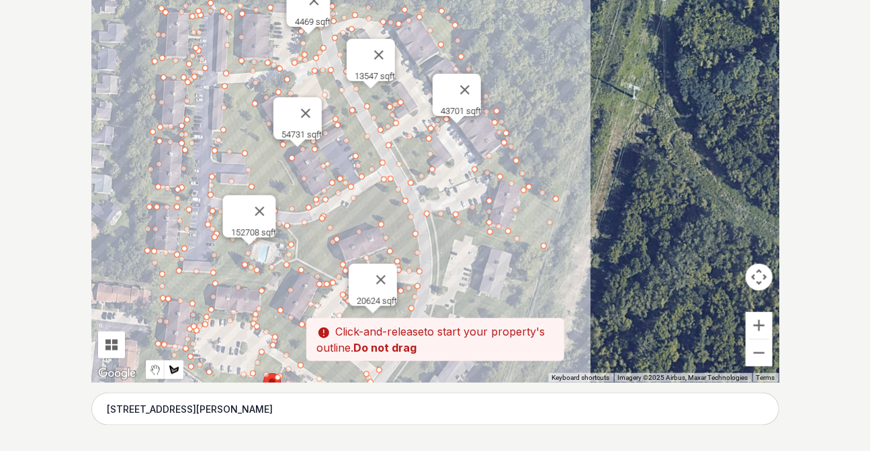
drag, startPoint x: 643, startPoint y: 259, endPoint x: 504, endPoint y: 264, distance: 139.8
click at [504, 264] on div at bounding box center [435, 181] width 688 height 403
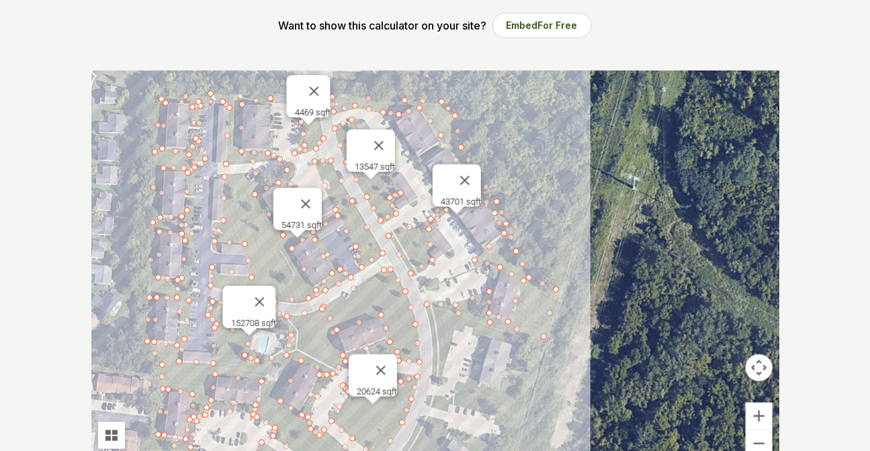
scroll to position [250, 0]
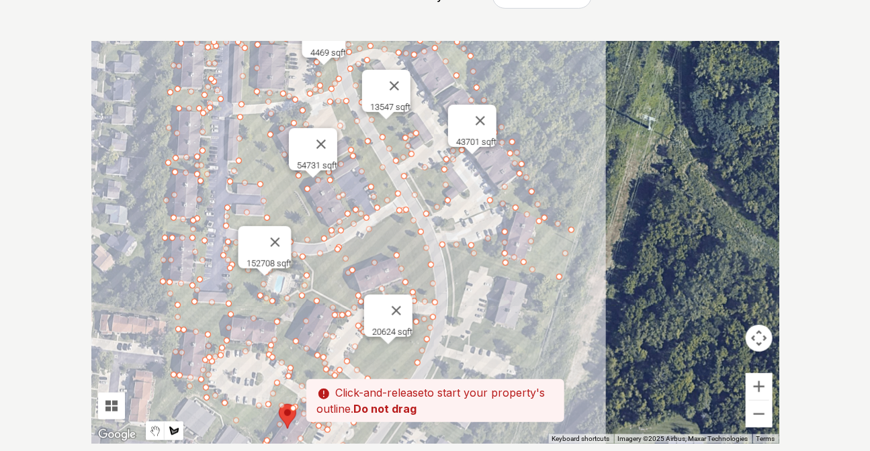
drag, startPoint x: 606, startPoint y: 320, endPoint x: 622, endPoint y: 289, distance: 35.7
click at [622, 289] on div at bounding box center [435, 242] width 688 height 403
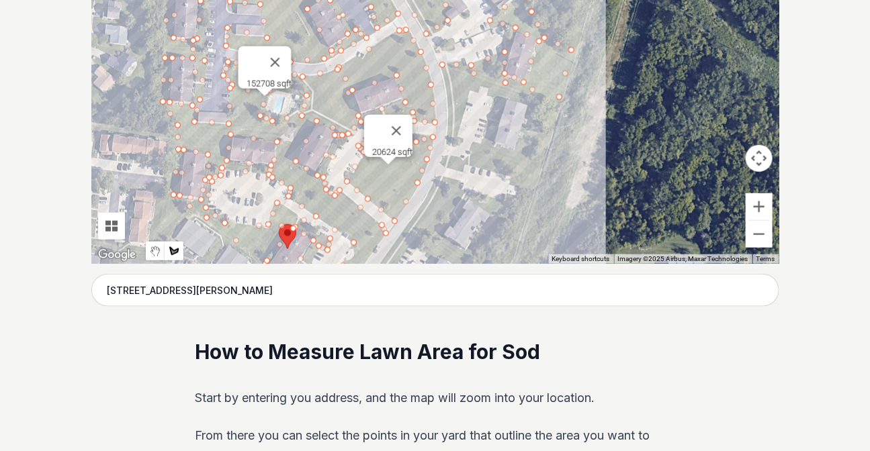
scroll to position [434, 0]
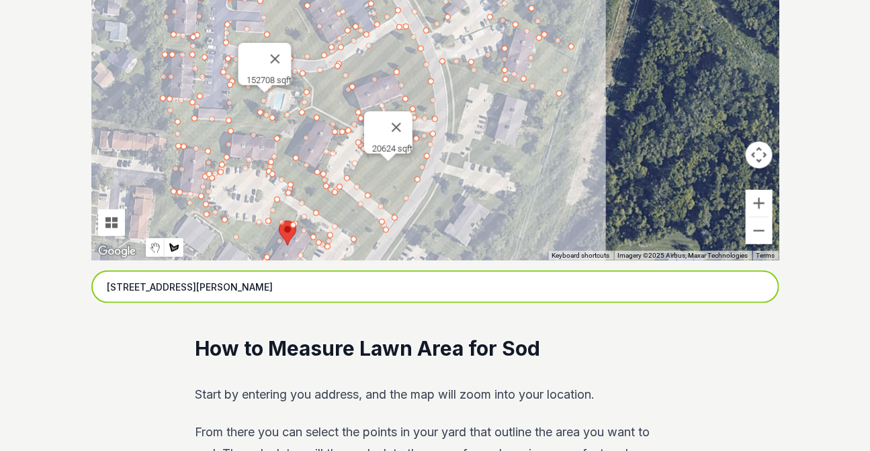
drag, startPoint x: 363, startPoint y: 292, endPoint x: 83, endPoint y: 301, distance: 279.5
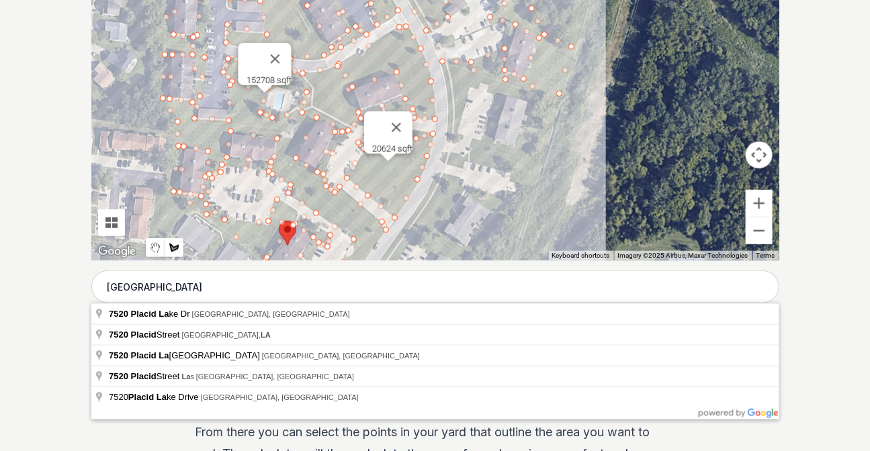
type input "[STREET_ADDRESS]"
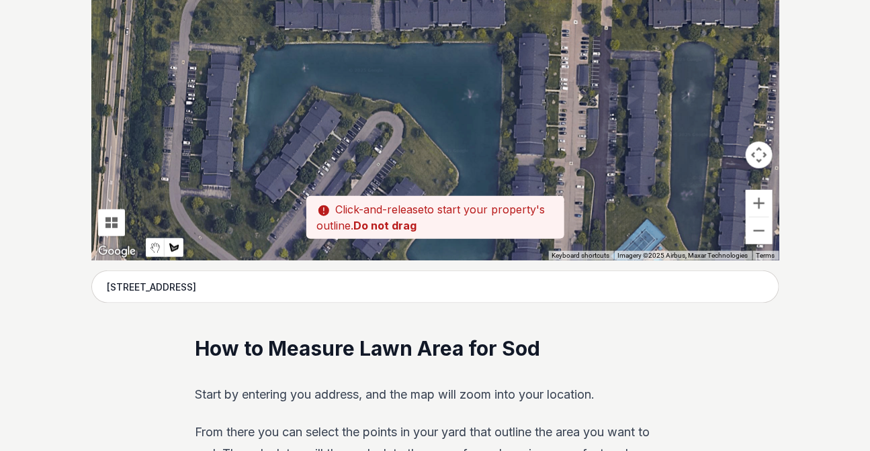
drag, startPoint x: 451, startPoint y: 167, endPoint x: 602, endPoint y: 72, distance: 178.6
click at [602, 72] on div at bounding box center [435, 59] width 688 height 403
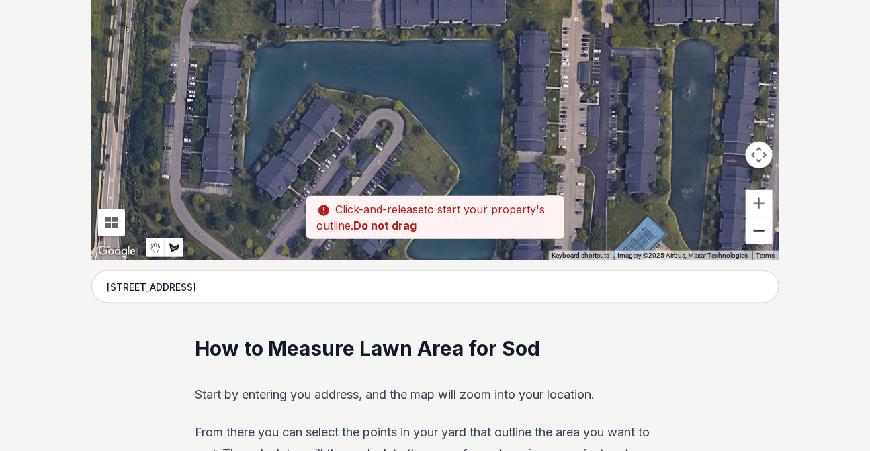
click at [764, 232] on button "Zoom out" at bounding box center [758, 231] width 27 height 27
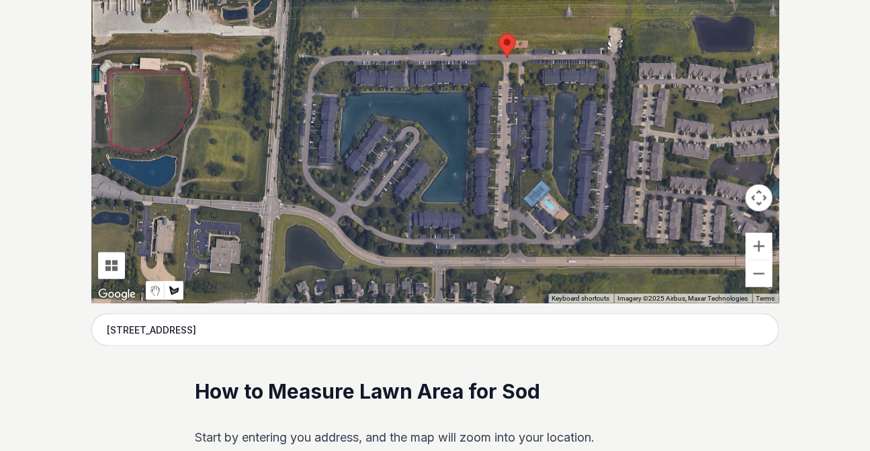
scroll to position [373, 0]
